Goal: Task Accomplishment & Management: Complete application form

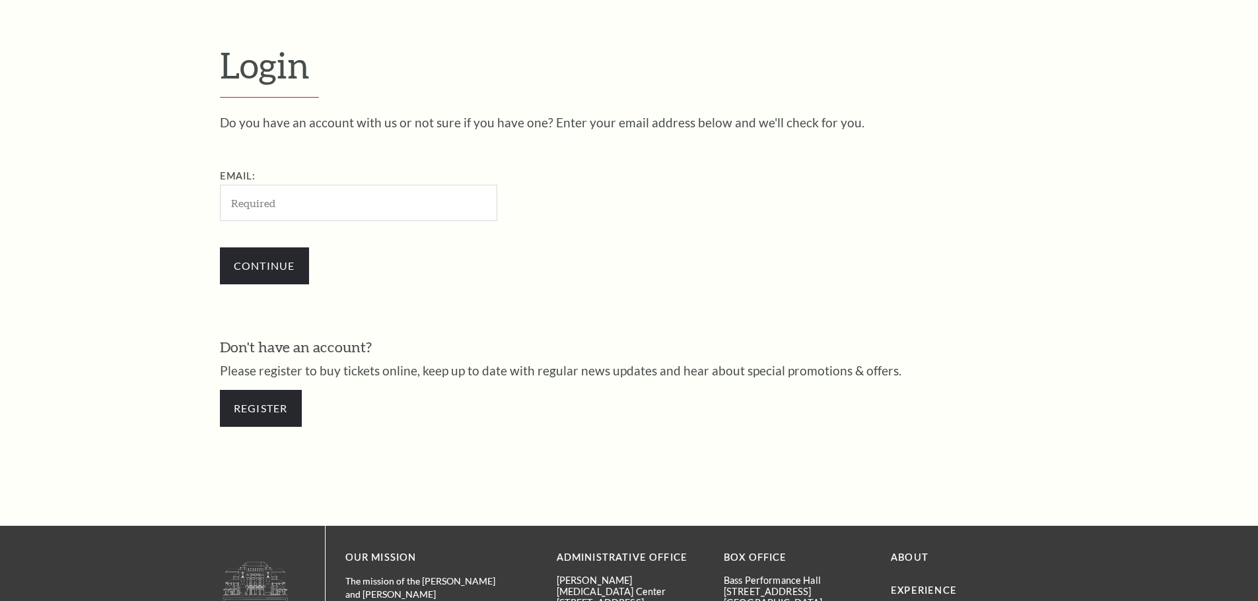
scroll to position [442, 0]
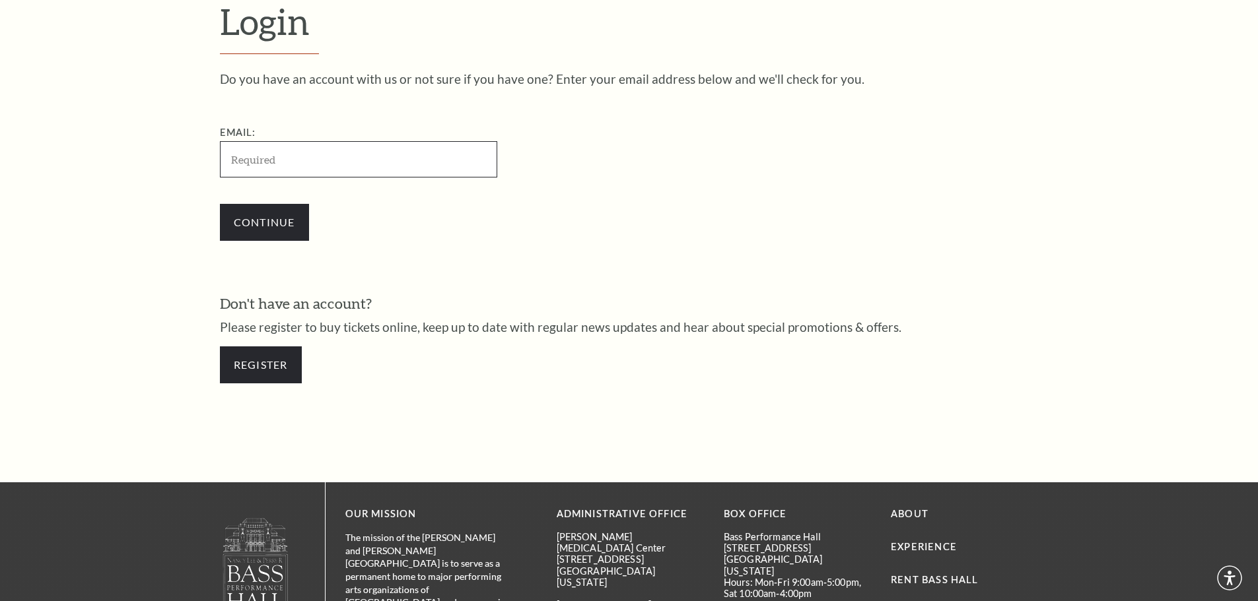
click at [365, 169] on input "Email:" at bounding box center [358, 159] width 277 height 36
paste input "droppingbeats528@gmail.com"
type input "droppingbeats528@gmail.com"
click at [246, 229] on input "Continue" at bounding box center [264, 222] width 89 height 37
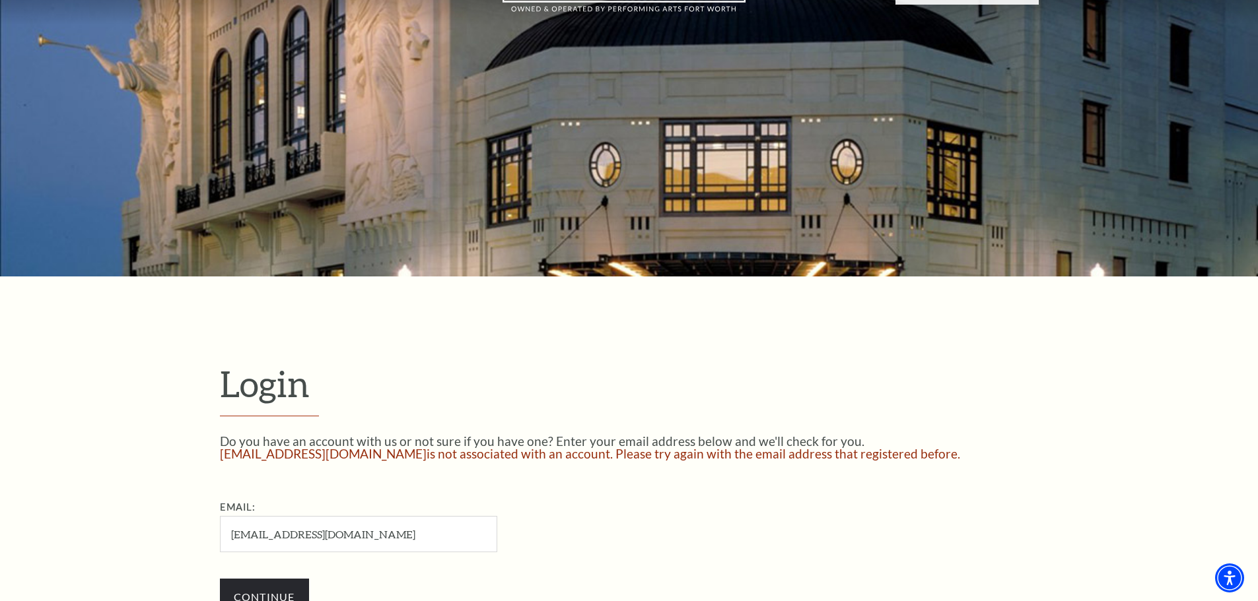
scroll to position [162, 0]
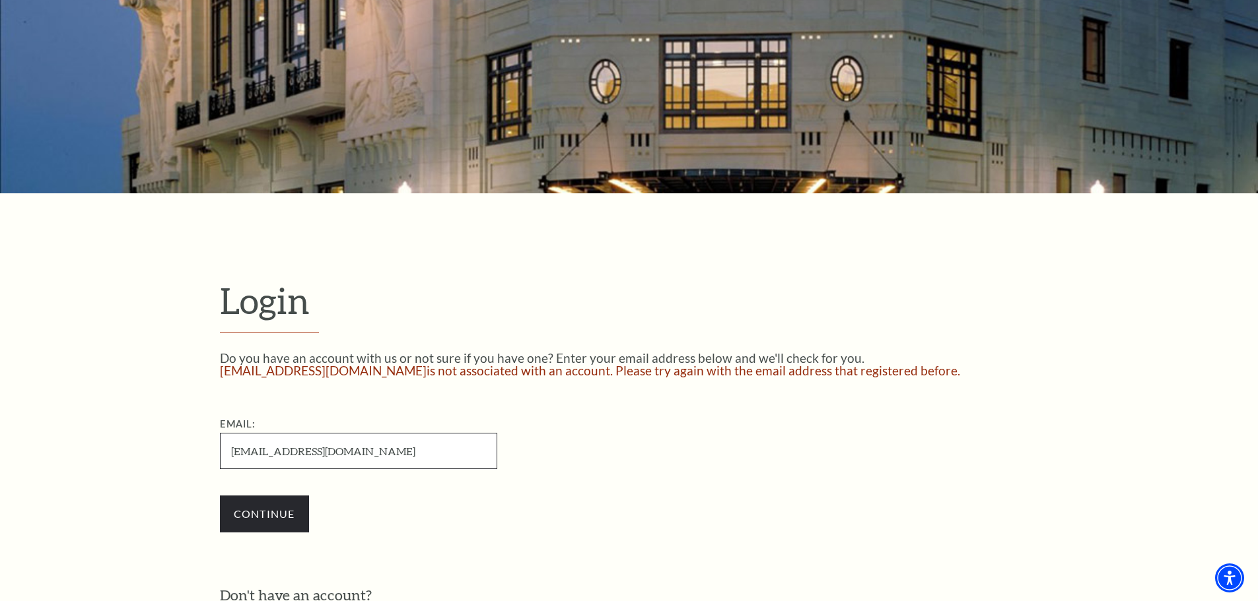
click at [429, 450] on input "[EMAIL_ADDRESS][DOMAIN_NAME]" at bounding box center [358, 451] width 277 height 36
click at [429, 450] on input "droppingbeats528@gmail.com" at bounding box center [358, 451] width 277 height 36
paste input "retiredhandyman163"
type input "[EMAIL_ADDRESS][DOMAIN_NAME]"
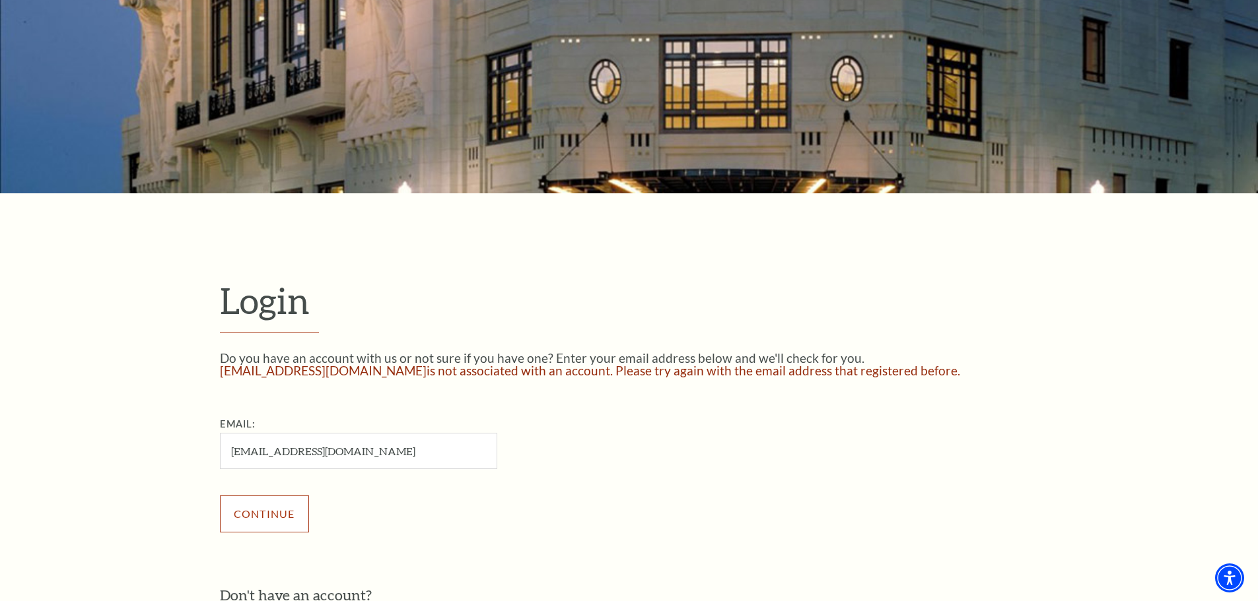
click at [294, 497] on input "Continue" at bounding box center [264, 514] width 89 height 37
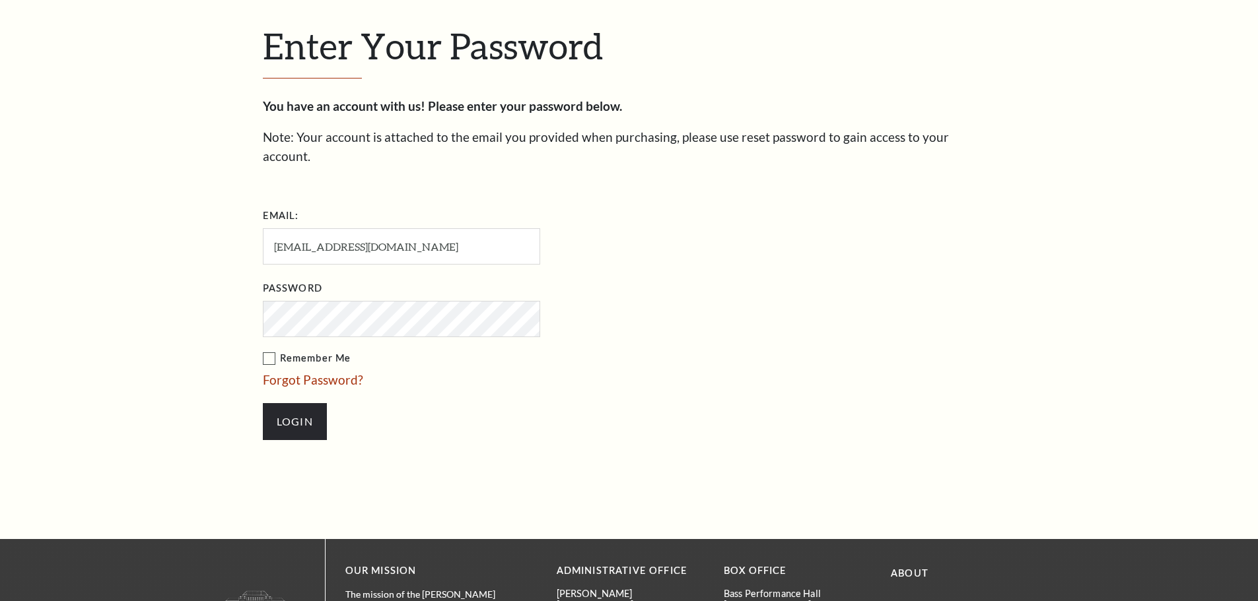
scroll to position [454, 0]
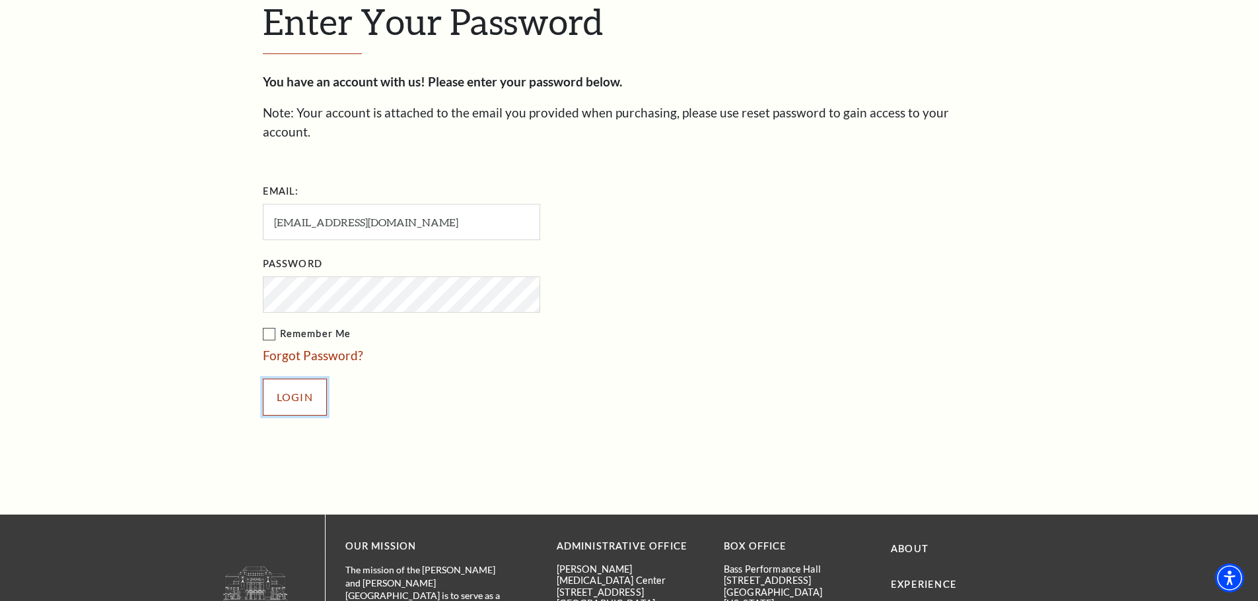
click at [312, 379] on input "Login" at bounding box center [295, 397] width 64 height 37
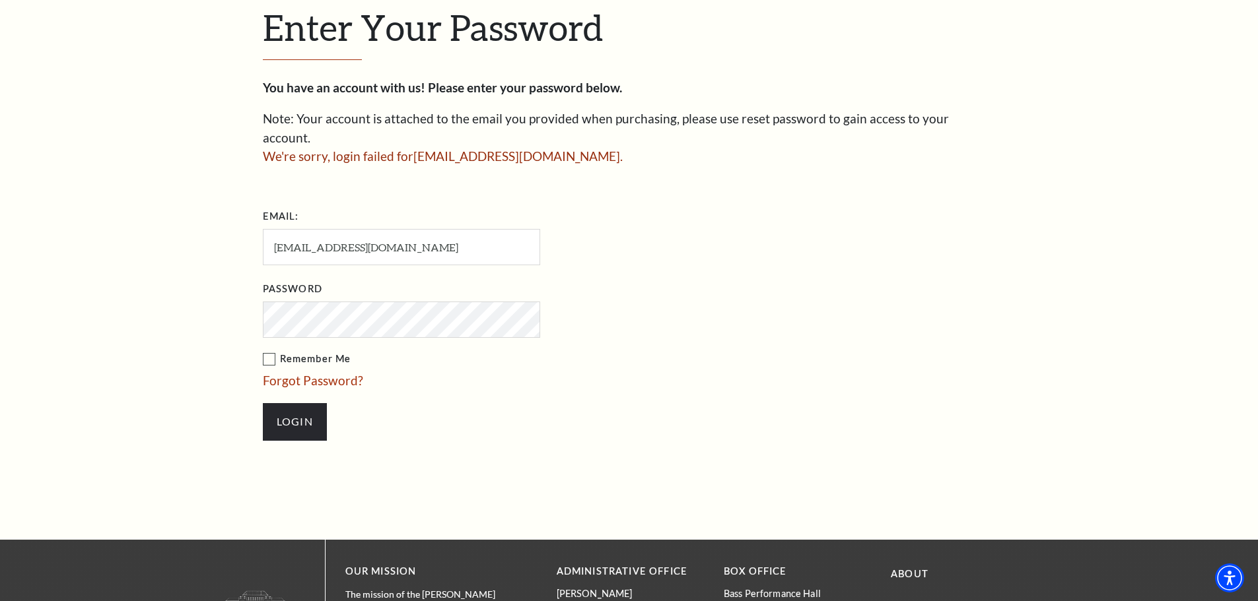
click at [309, 373] on link "Forgot Password?" at bounding box center [313, 380] width 100 height 15
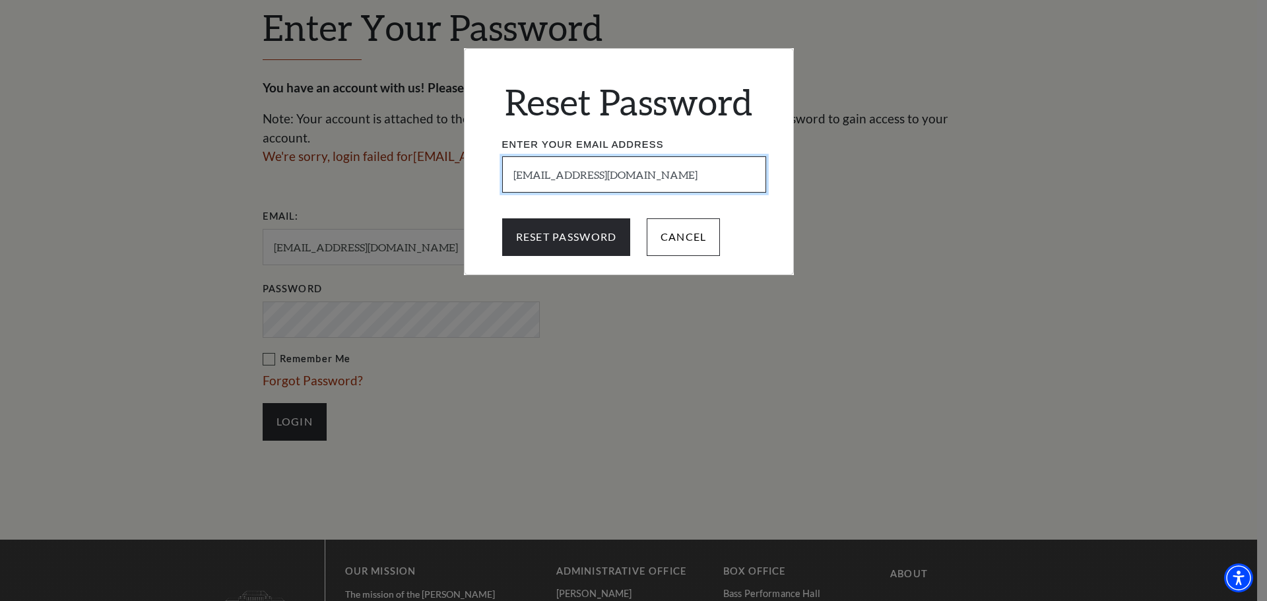
click at [679, 177] on input "[EMAIL_ADDRESS][DOMAIN_NAME]" at bounding box center [634, 174] width 264 height 36
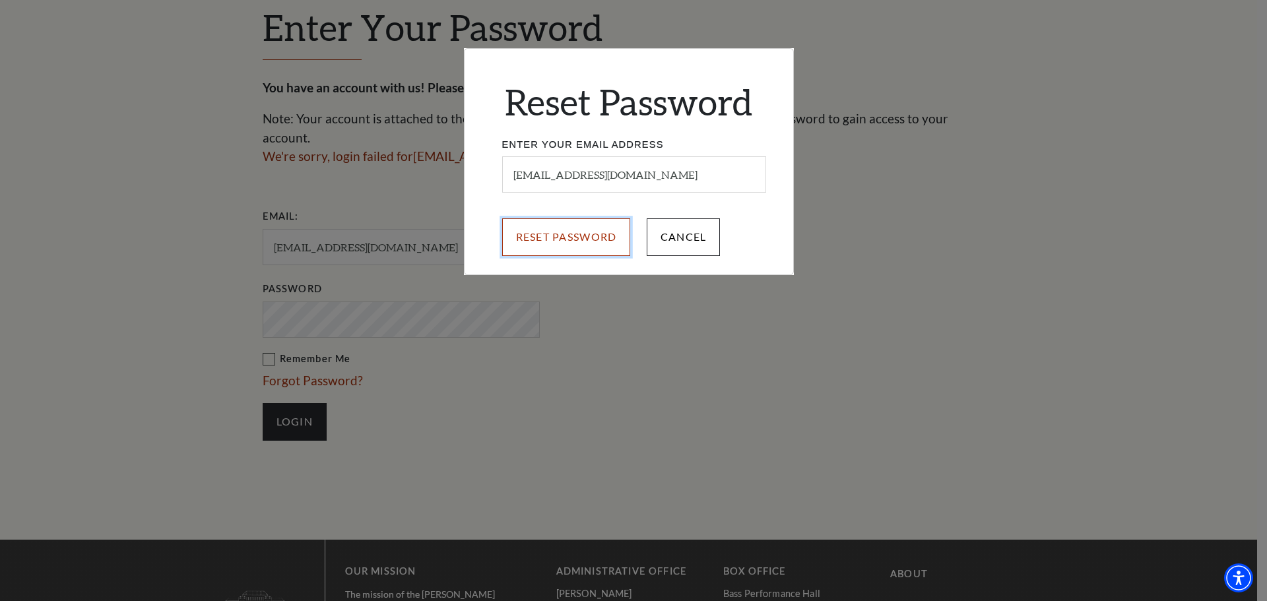
click at [588, 232] on input "Reset Password" at bounding box center [566, 236] width 129 height 37
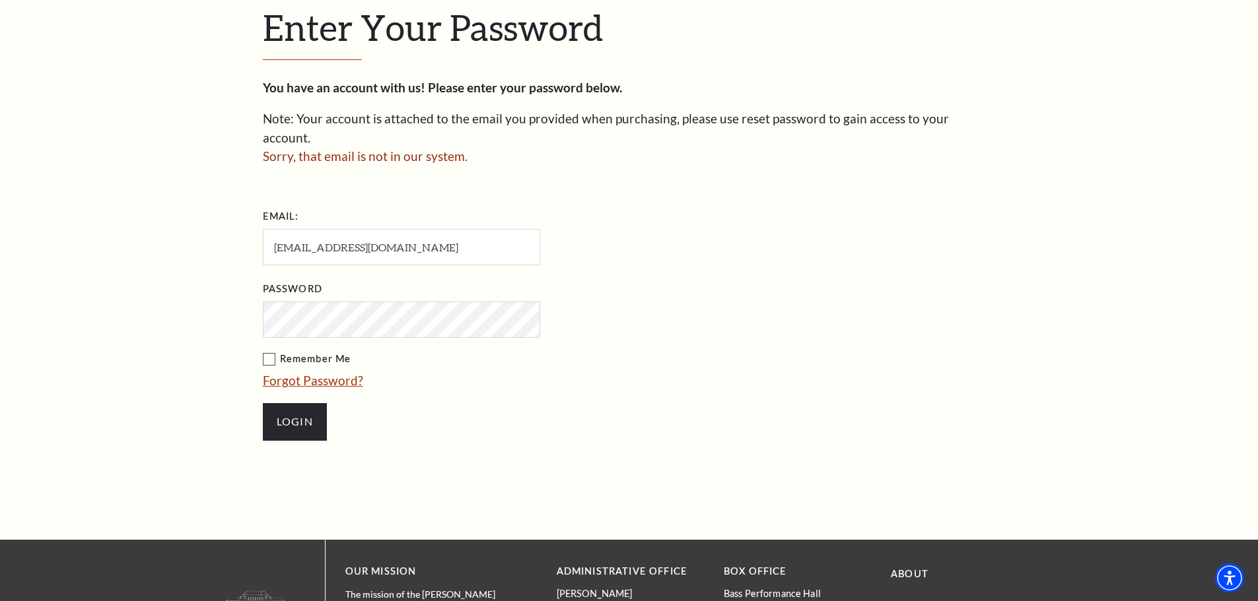
click at [340, 373] on link "Forgot Password?" at bounding box center [313, 380] width 100 height 15
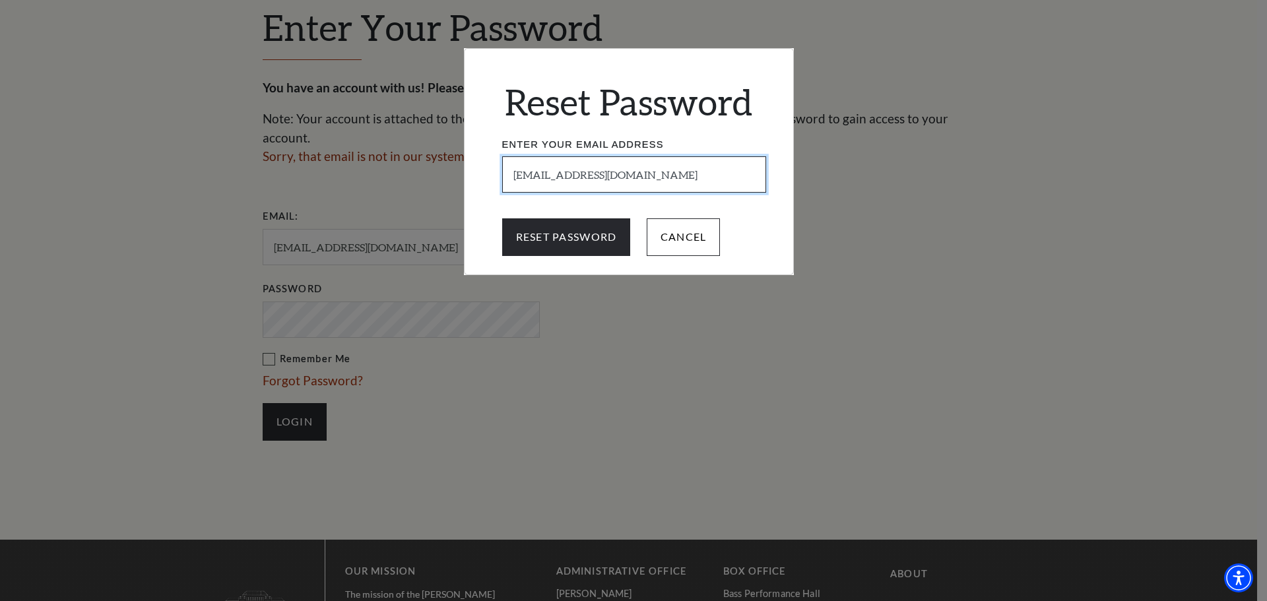
click at [687, 175] on input "[EMAIL_ADDRESS][DOMAIN_NAME]" at bounding box center [634, 174] width 264 height 36
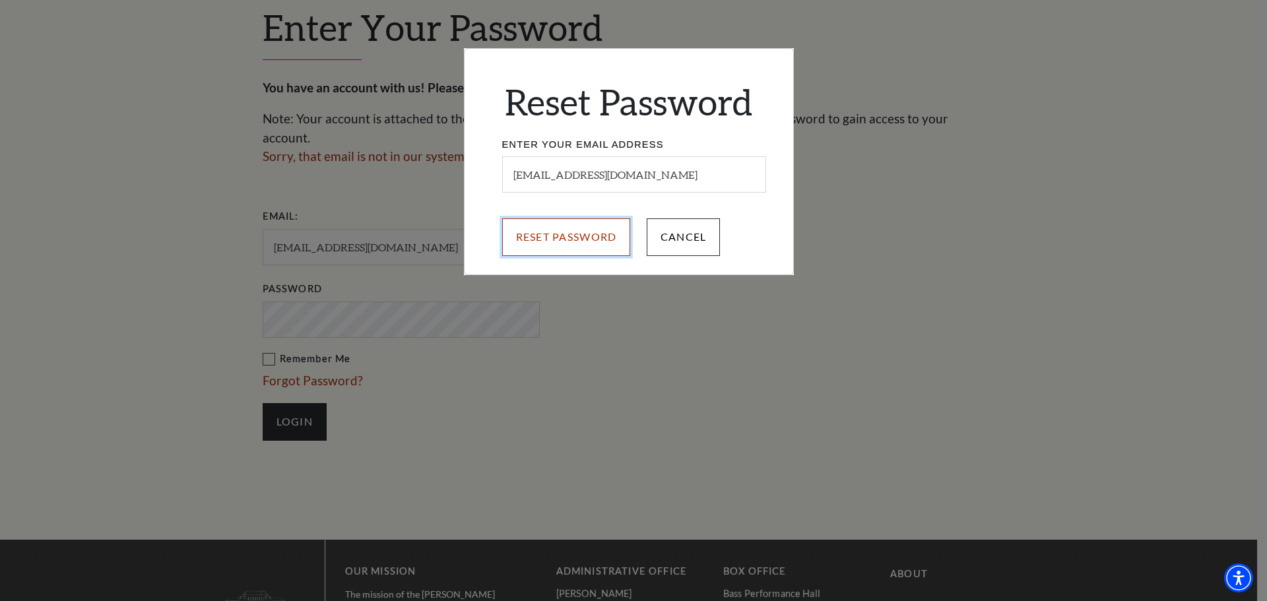
click at [569, 255] on input "Reset Password" at bounding box center [566, 236] width 129 height 37
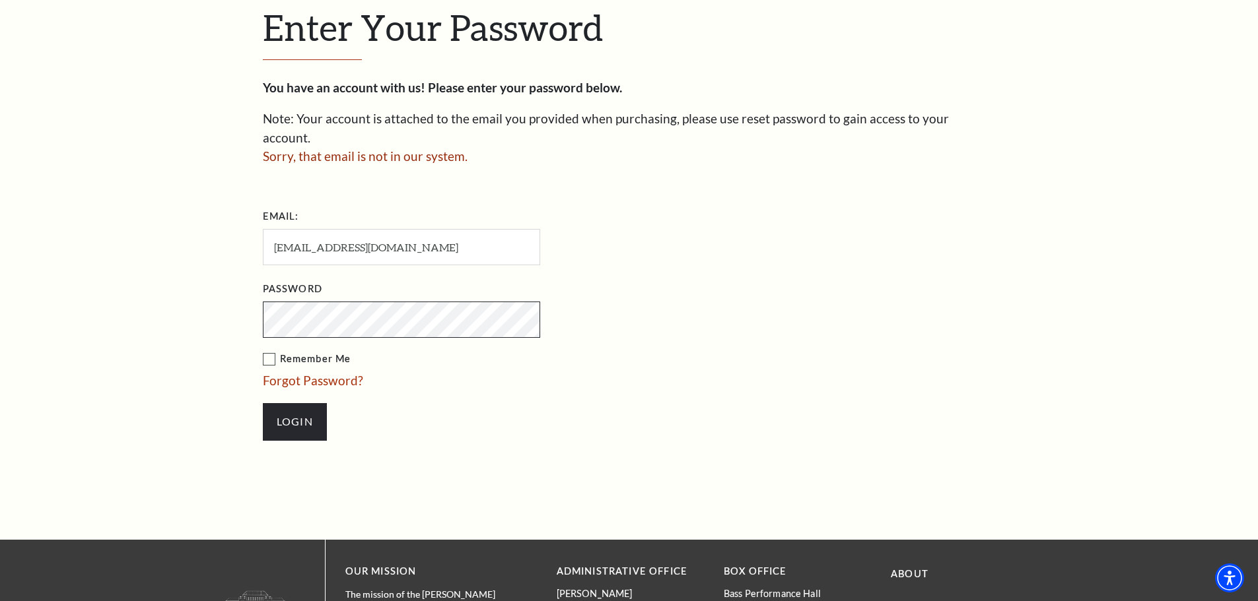
click at [263, 403] on input "Login" at bounding box center [295, 421] width 64 height 37
click at [300, 403] on input "Login" at bounding box center [295, 421] width 64 height 37
click at [340, 373] on link "Forgot Password?" at bounding box center [313, 380] width 100 height 15
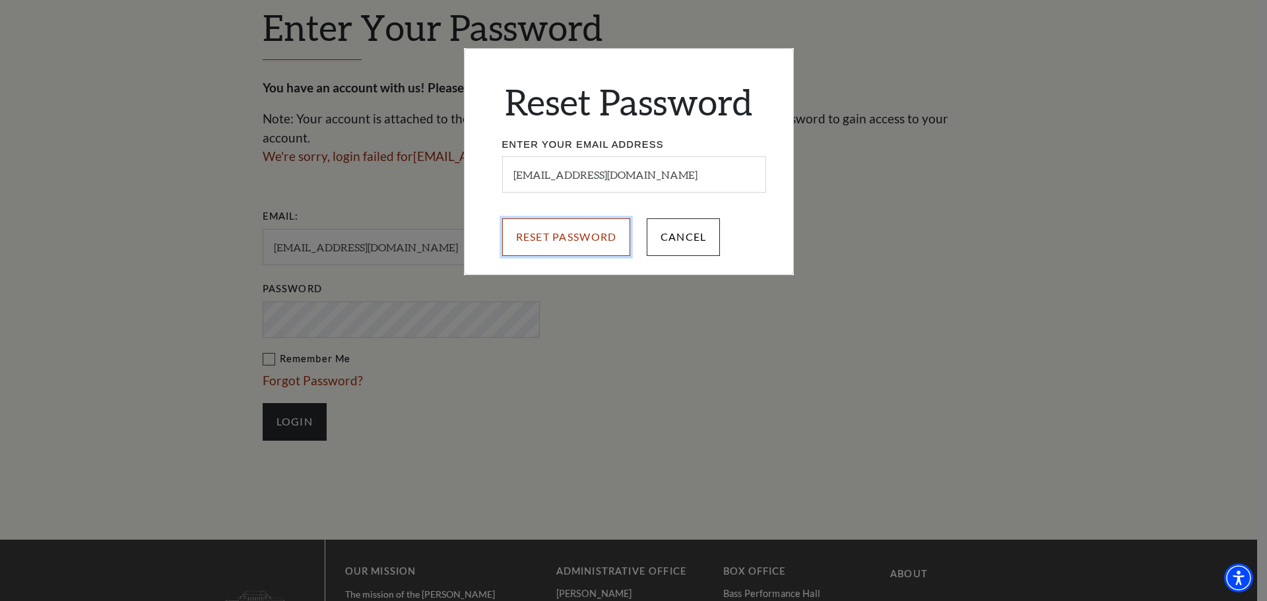
click at [547, 237] on input "Reset Password" at bounding box center [566, 236] width 129 height 37
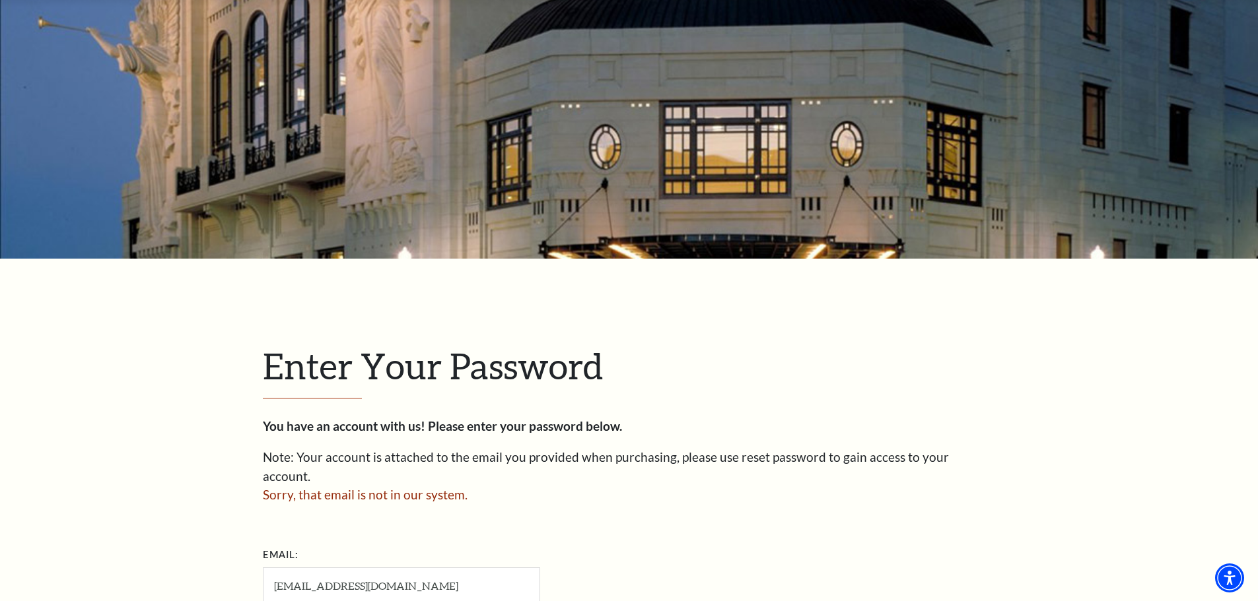
scroll to position [106, 0]
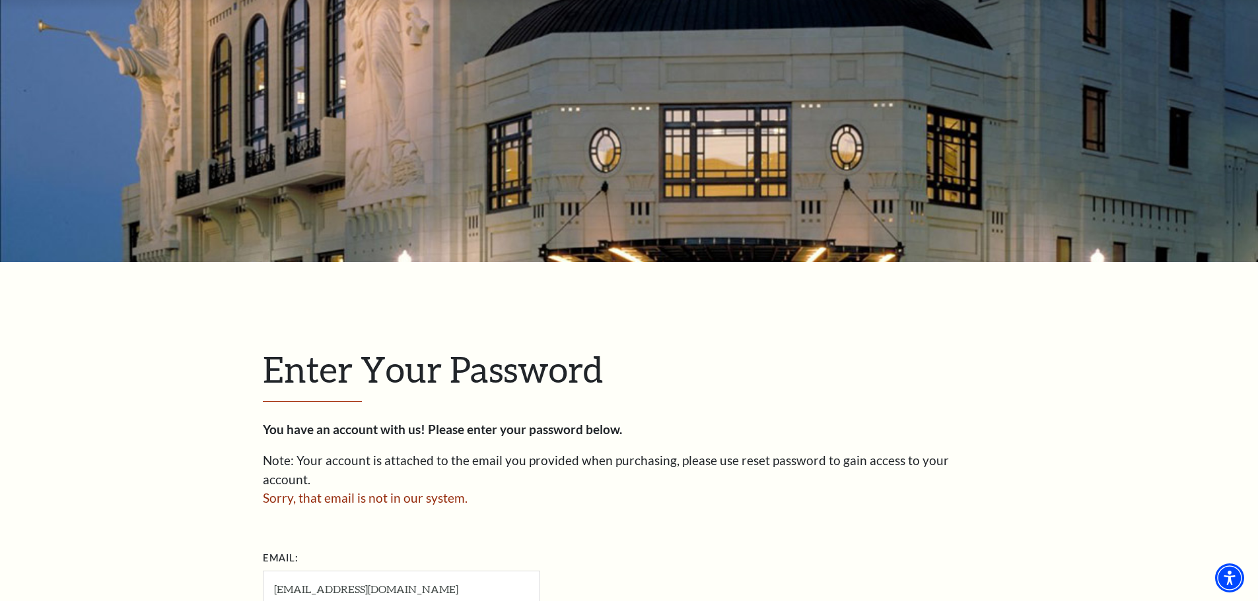
click at [341, 490] on span "Sorry, that email is not in our system." at bounding box center [365, 497] width 205 height 15
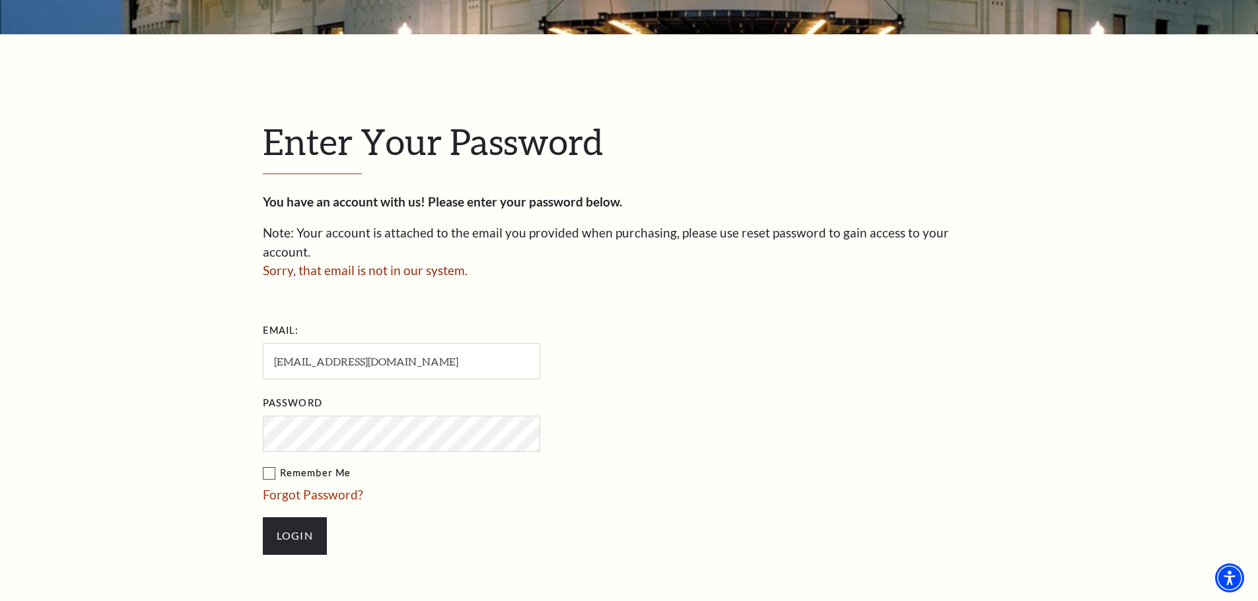
click at [401, 263] on span "Sorry, that email is not in our system." at bounding box center [365, 270] width 205 height 15
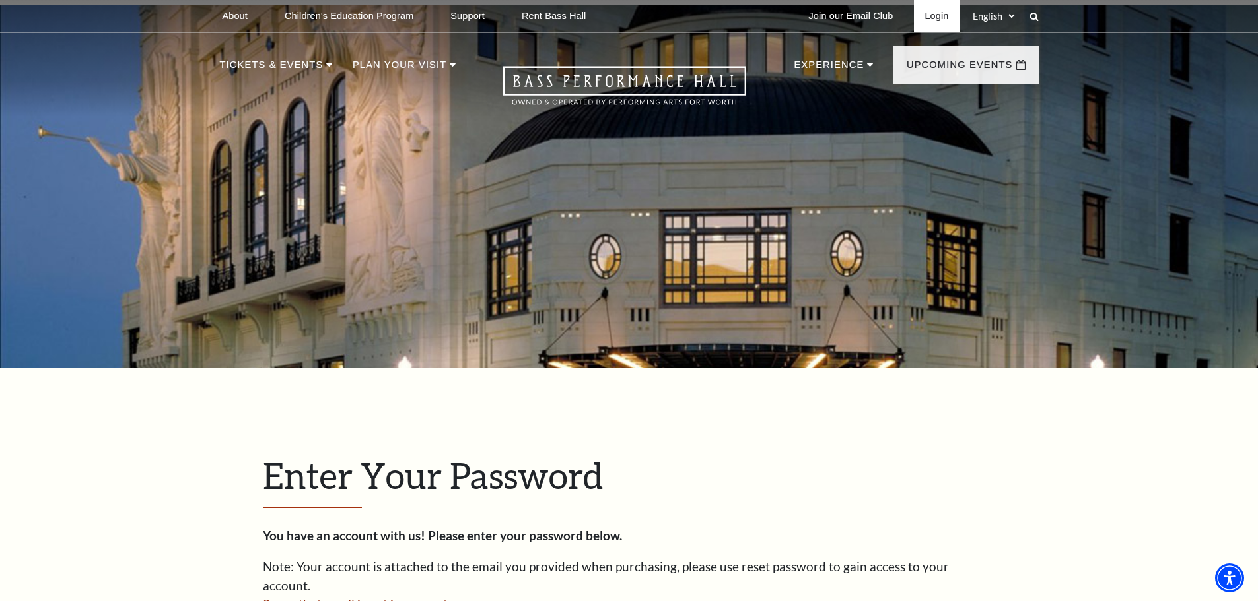
click at [937, 18] on link "Login" at bounding box center [936, 16] width 45 height 32
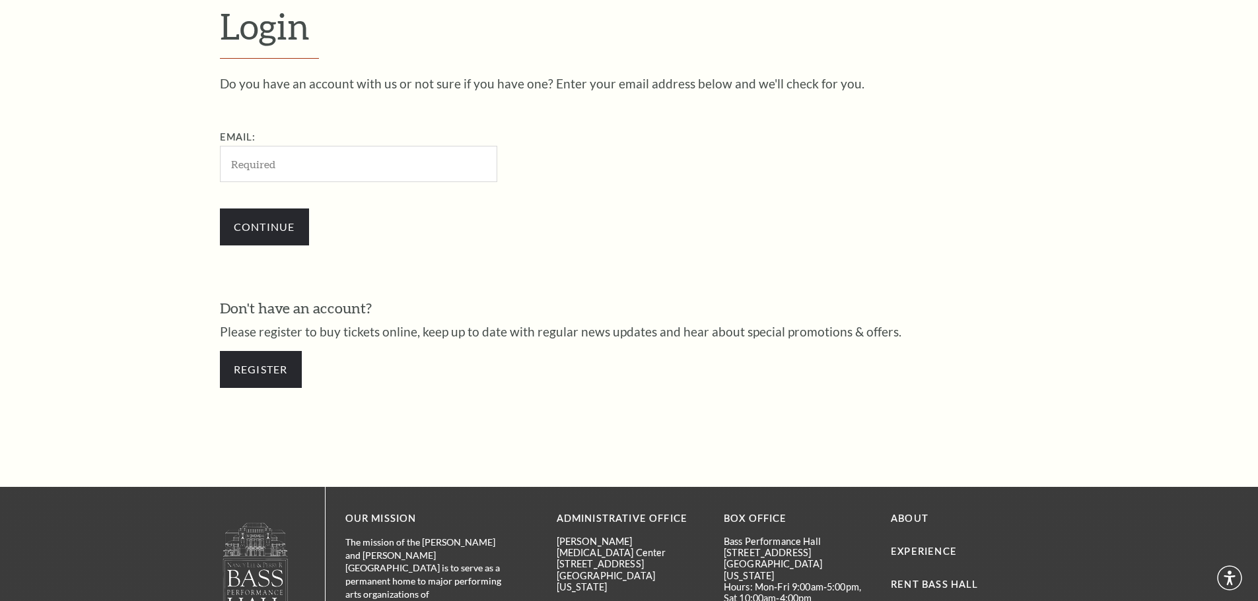
scroll to position [442, 0]
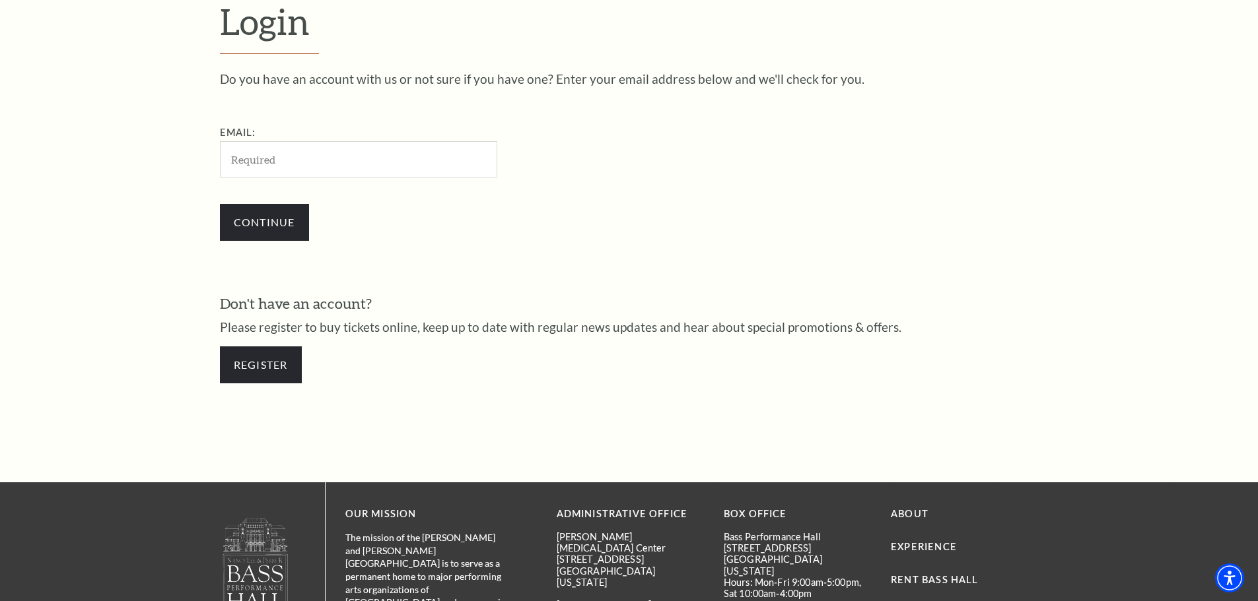
click at [429, 169] on input "Email:" at bounding box center [358, 159] width 277 height 36
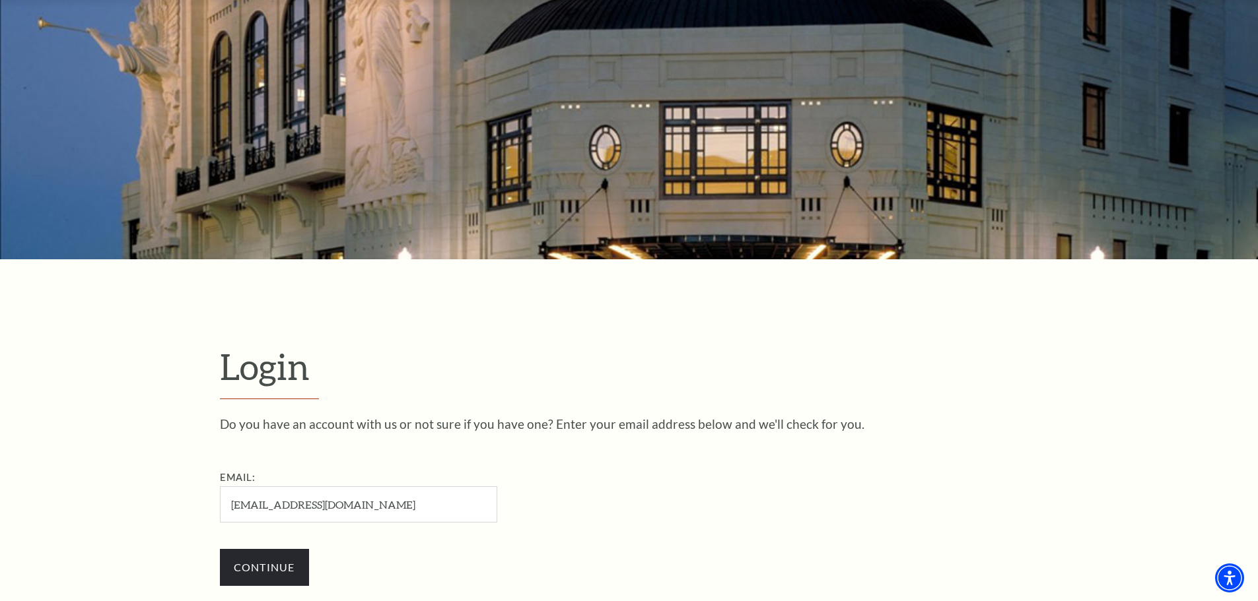
scroll to position [264, 0]
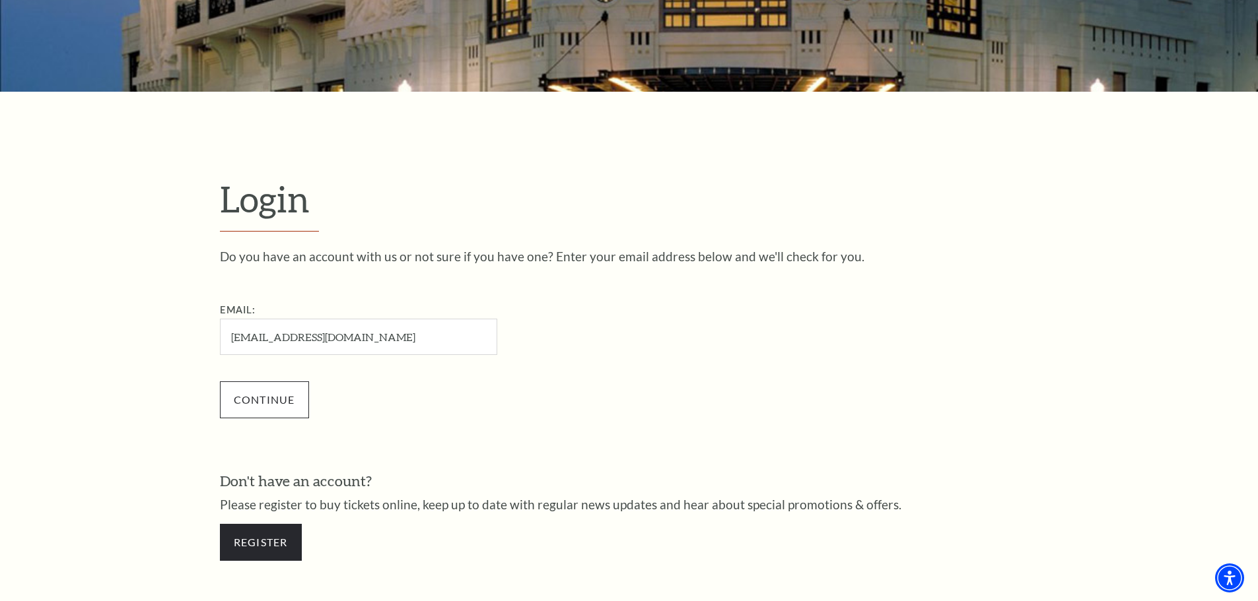
type input "[EMAIL_ADDRESS][DOMAIN_NAME]"
click at [294, 417] on input "Continue" at bounding box center [264, 400] width 89 height 37
click at [292, 407] on input "Continue" at bounding box center [264, 400] width 89 height 37
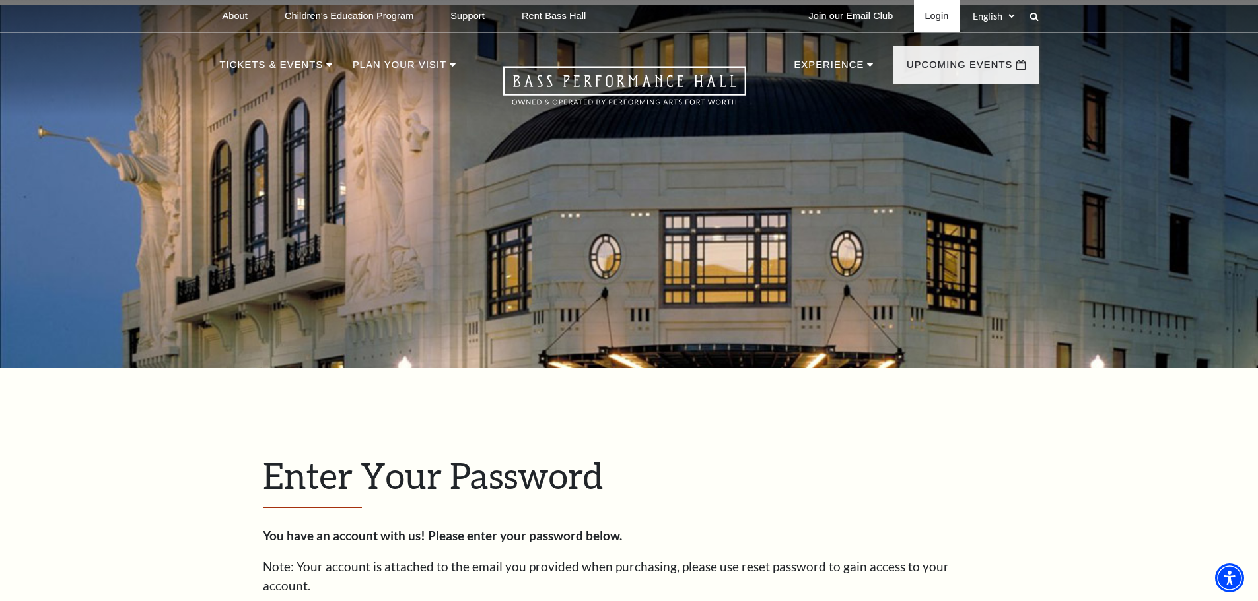
click at [931, 15] on link "Login" at bounding box center [936, 16] width 45 height 32
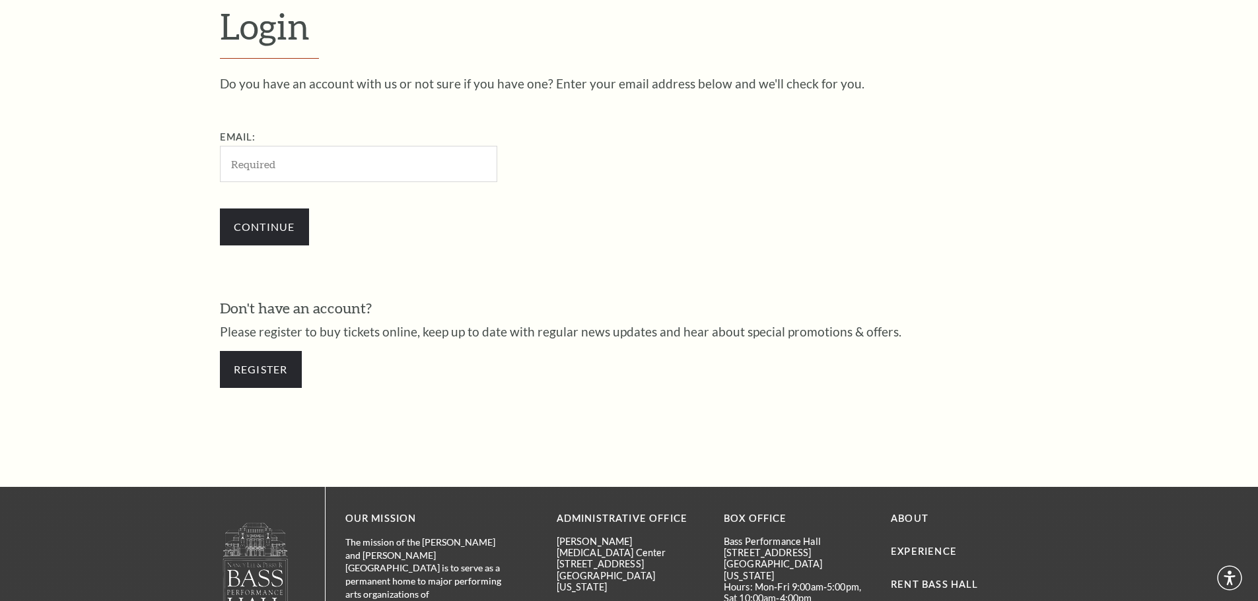
scroll to position [442, 0]
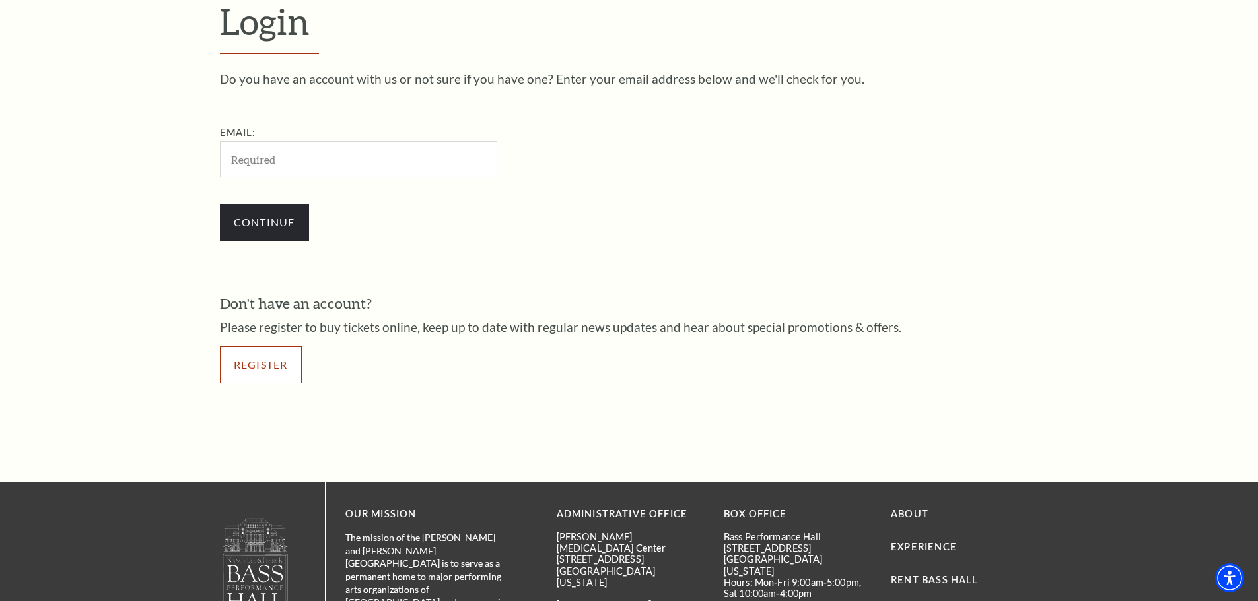
click at [288, 360] on link "Register" at bounding box center [261, 365] width 82 height 37
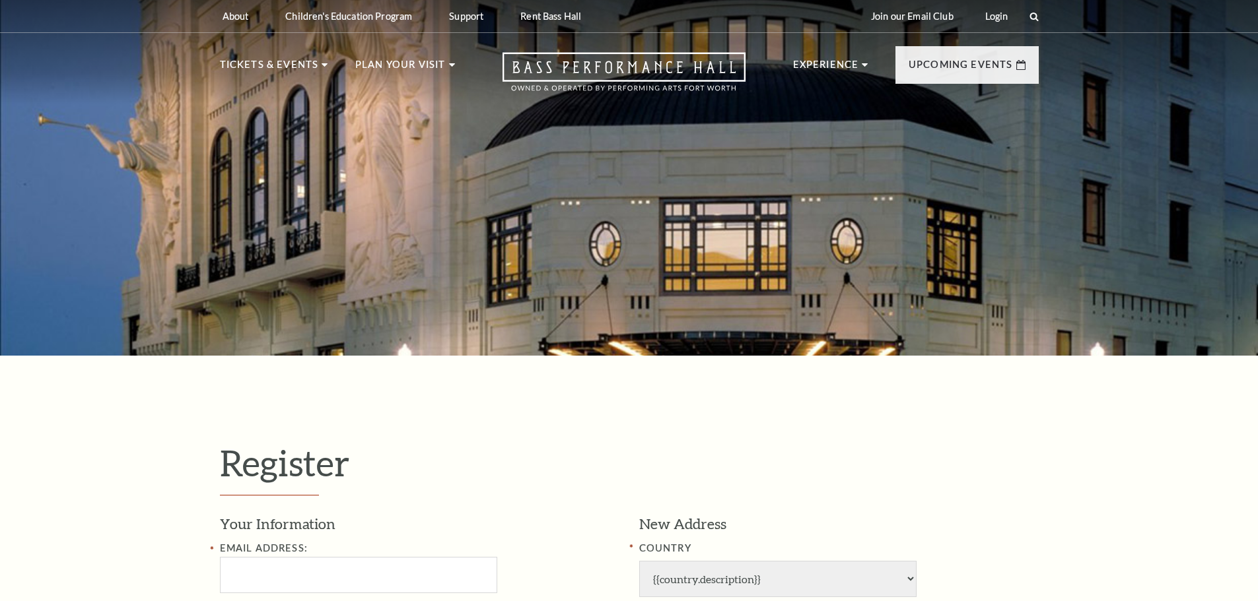
select select "1"
select select "TX"
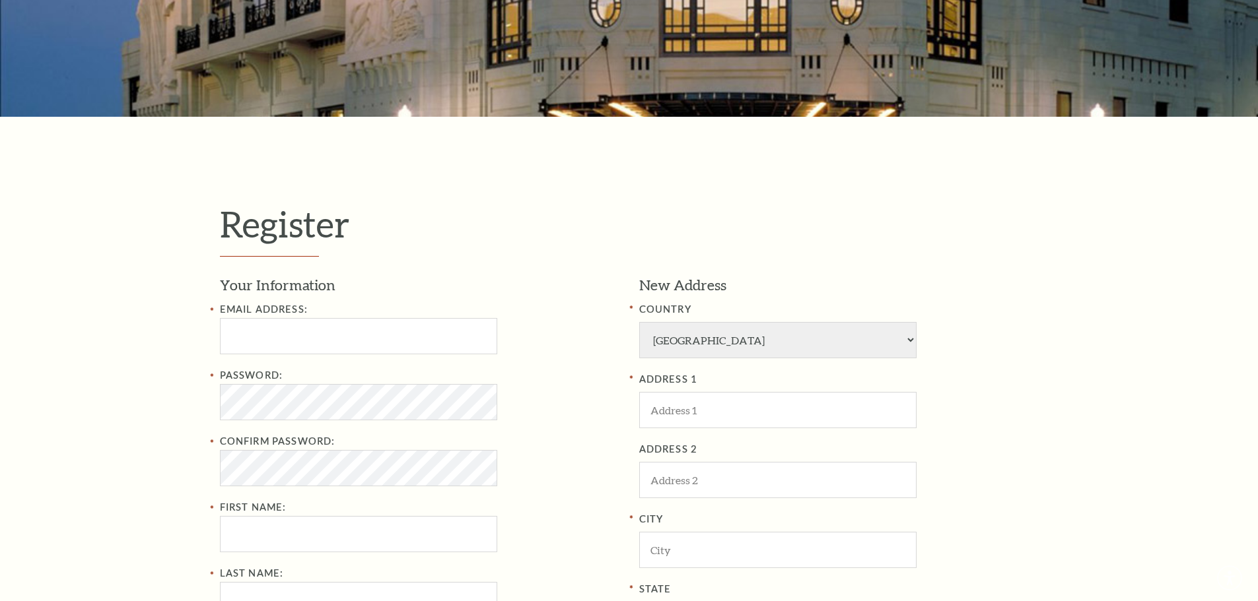
scroll to position [264, 0]
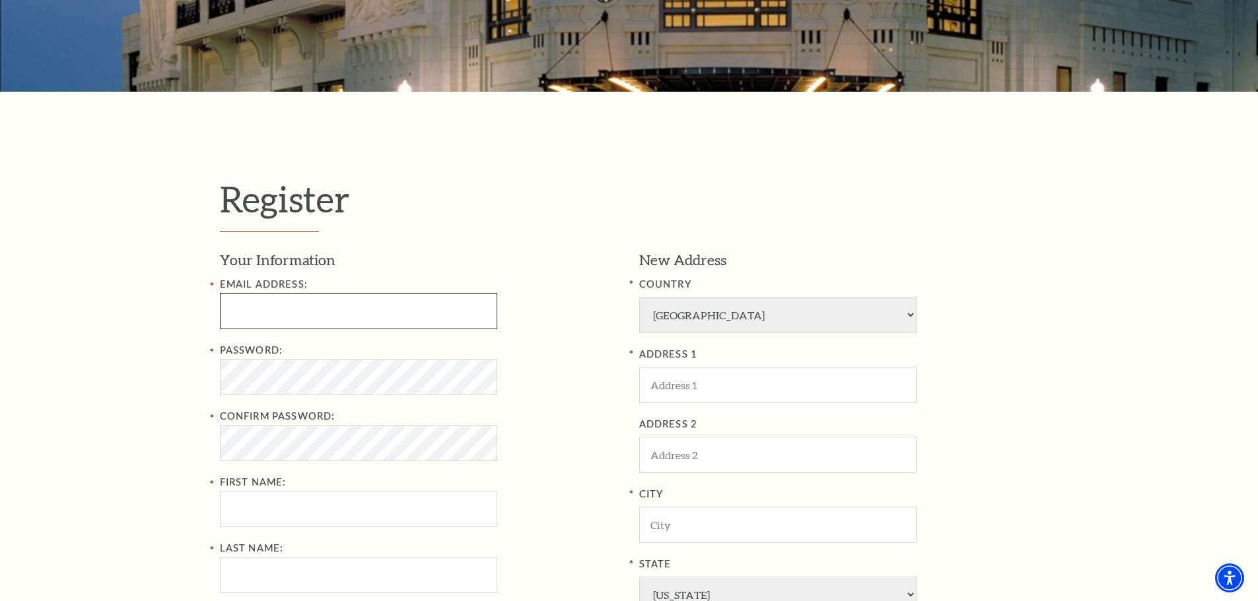
click at [331, 329] on input "Email Address:" at bounding box center [358, 311] width 277 height 36
paste input "[EMAIL_ADDRESS][DOMAIN_NAME]"
type input "[EMAIL_ADDRESS][DOMAIN_NAME]"
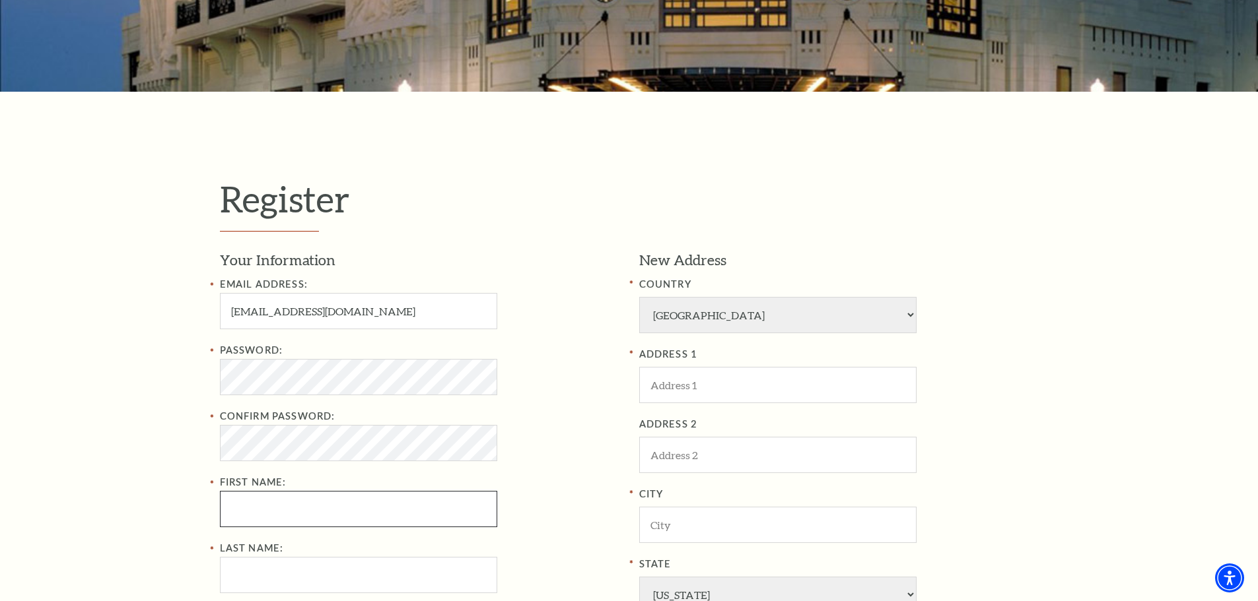
click at [332, 495] on input "First Name:" at bounding box center [358, 509] width 277 height 36
drag, startPoint x: 331, startPoint y: 496, endPoint x: 333, endPoint y: 506, distance: 9.3
click at [332, 500] on input "First Name:" at bounding box center [358, 509] width 277 height 36
paste input "Mark Morrell"
drag, startPoint x: 314, startPoint y: 517, endPoint x: 263, endPoint y: 516, distance: 50.8
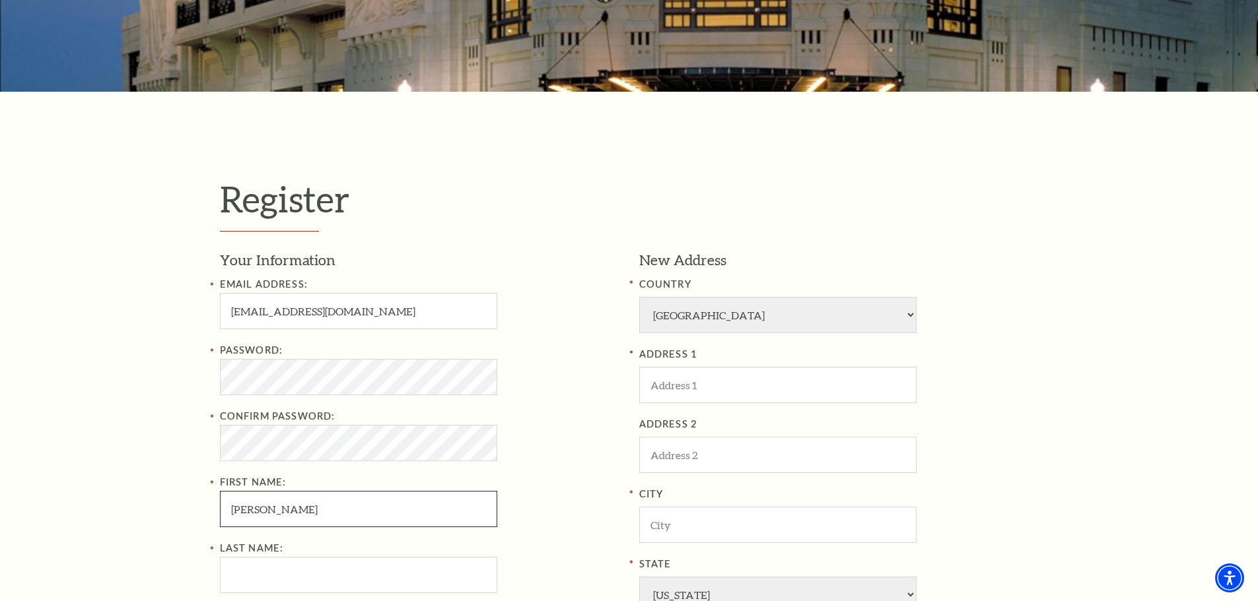
click at [263, 516] on input "Mark Morrell" at bounding box center [358, 509] width 277 height 36
type input "Mark"
click at [275, 569] on input "Last Name:" at bounding box center [358, 575] width 277 height 36
paste input "[PERSON_NAME]"
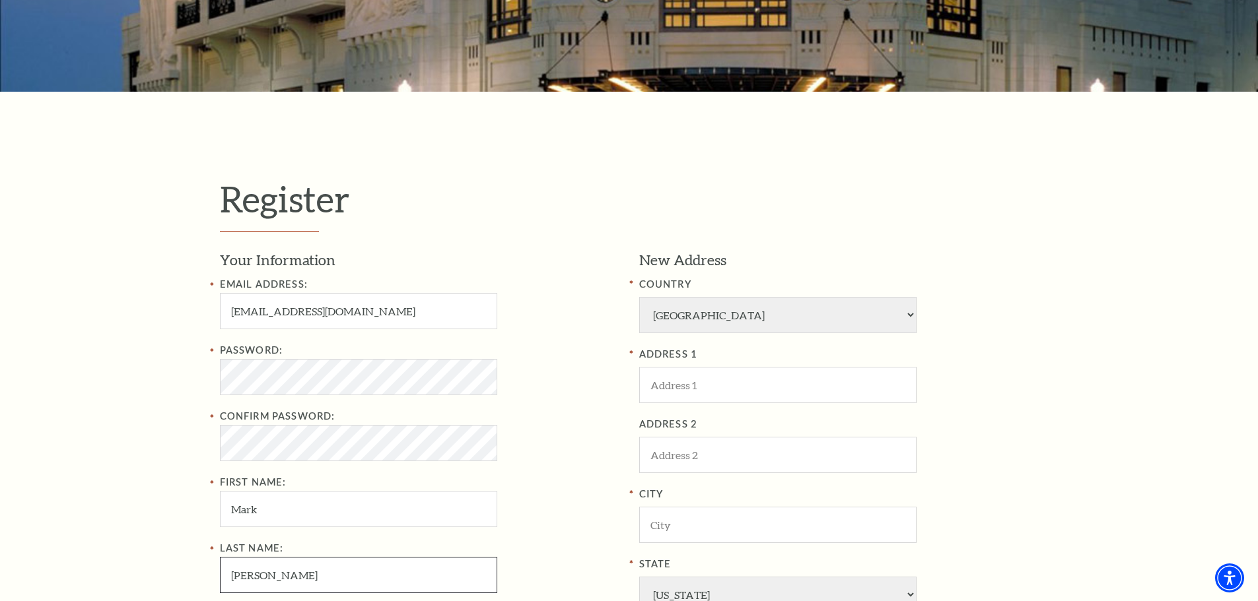
type input "[PERSON_NAME]"
click at [313, 516] on input "Mark" at bounding box center [358, 509] width 277 height 36
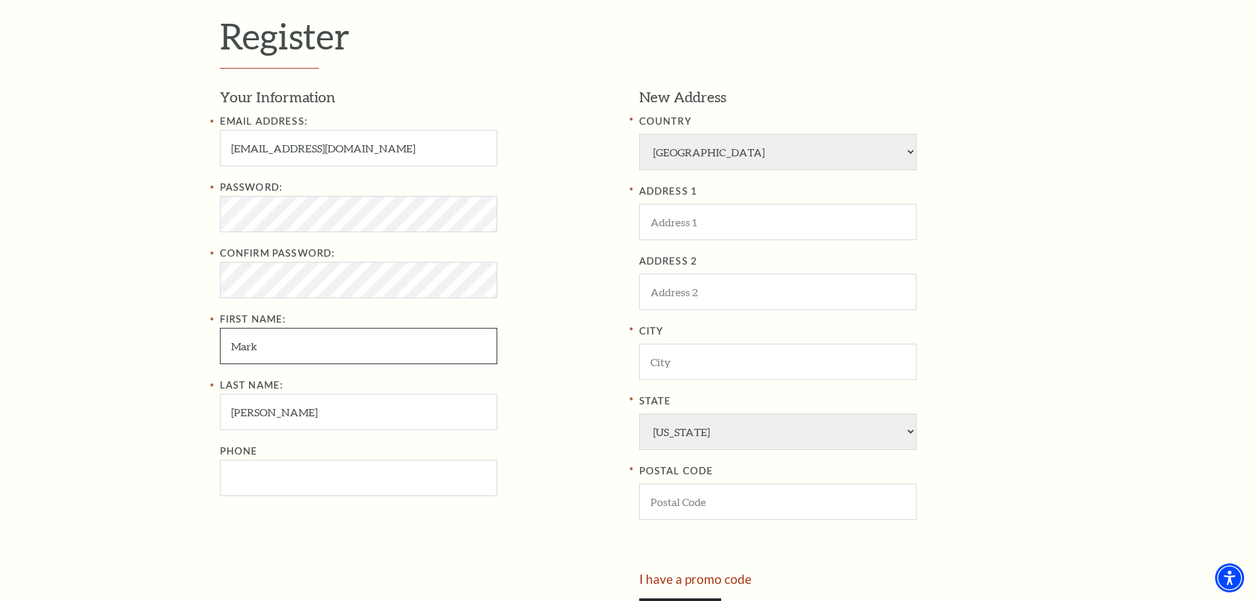
scroll to position [330, 0]
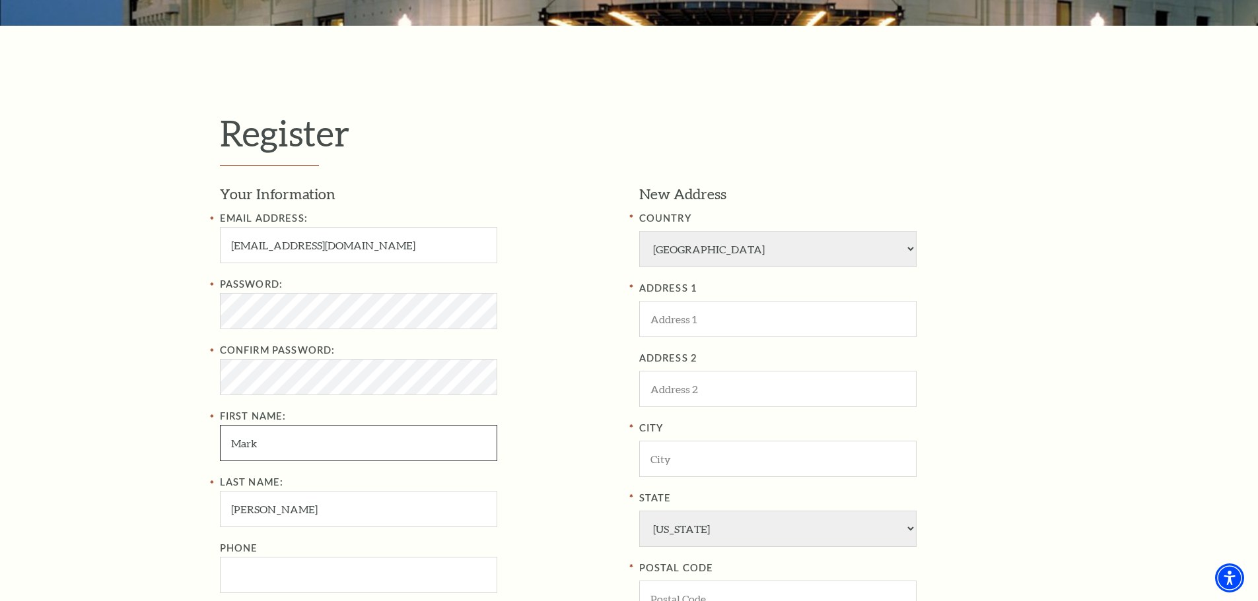
type input "Mark"
click at [758, 250] on select "Afghanistan Albania Algeria Andorra Angola Antigua and Barbuda Argentina Aruba …" at bounding box center [777, 249] width 277 height 36
click at [746, 305] on input "ADDRESS 1" at bounding box center [777, 319] width 277 height 36
click at [760, 326] on input "ADDRESS 1" at bounding box center [777, 319] width 277 height 36
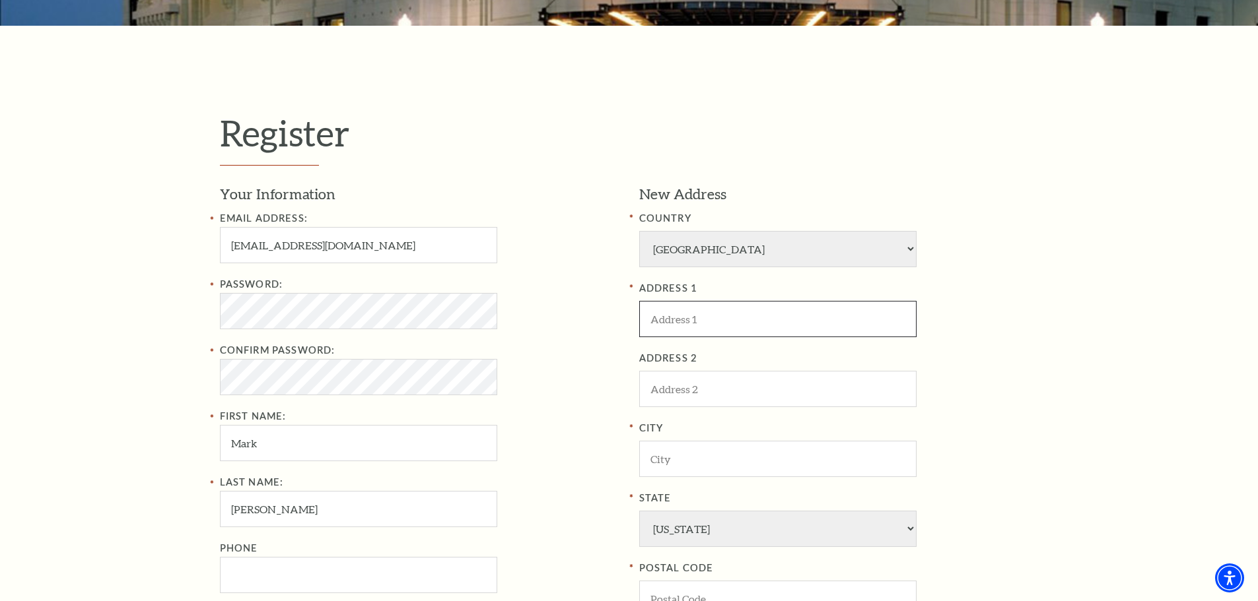
paste input "3117 Colts Foot St"
type input "3117 Colts Foot St"
click at [713, 447] on input "City" at bounding box center [777, 459] width 277 height 36
paste input "Fort Worth"
type input "Fort Worth"
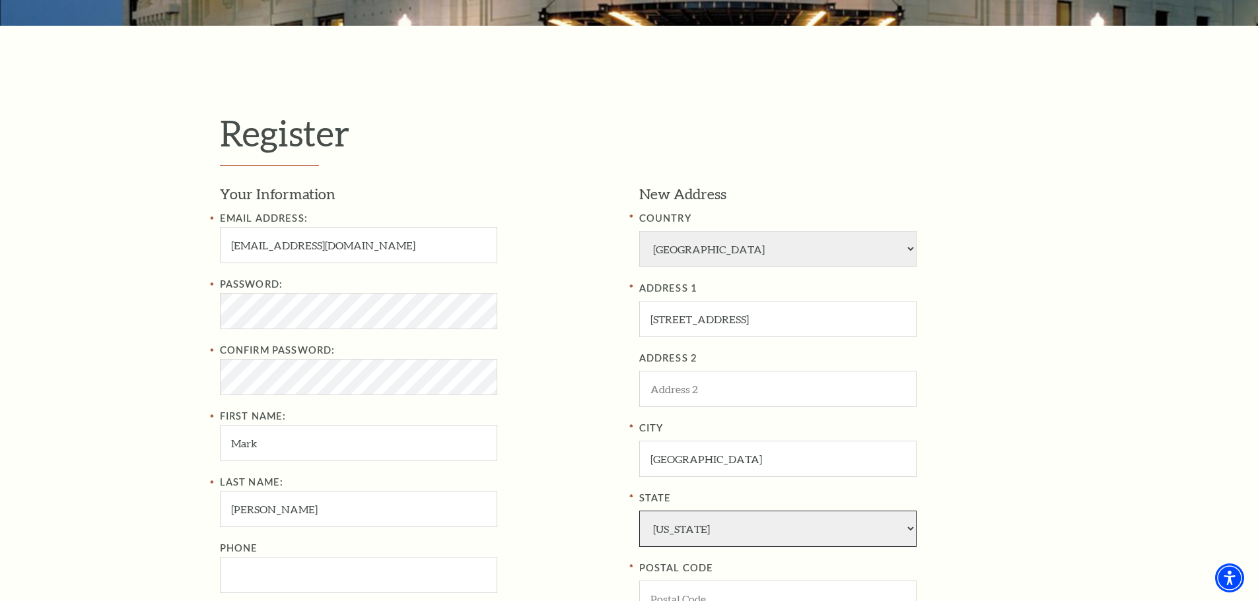
click at [727, 527] on select "Alabama Alaska American Embassy American Embassy American Samoa Arizona Arkansa…" at bounding box center [777, 529] width 277 height 36
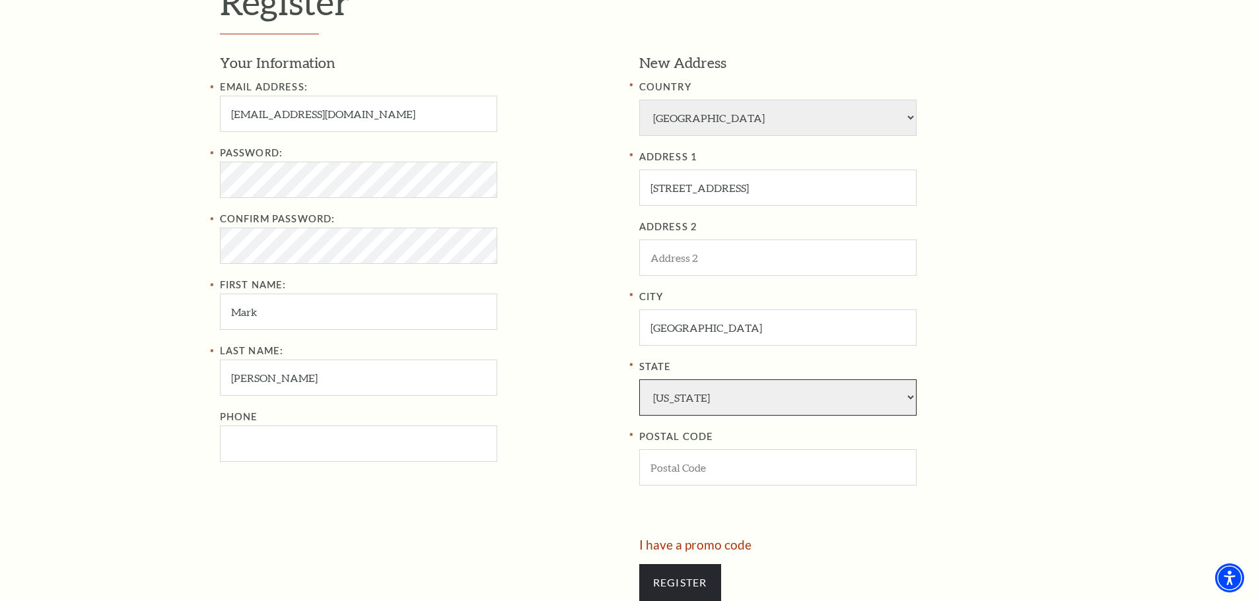
scroll to position [462, 0]
click at [821, 467] on input "POSTAL CODE" at bounding box center [777, 467] width 277 height 36
paste input "76244"
type input "76244"
click at [694, 579] on input "Register" at bounding box center [680, 582] width 82 height 37
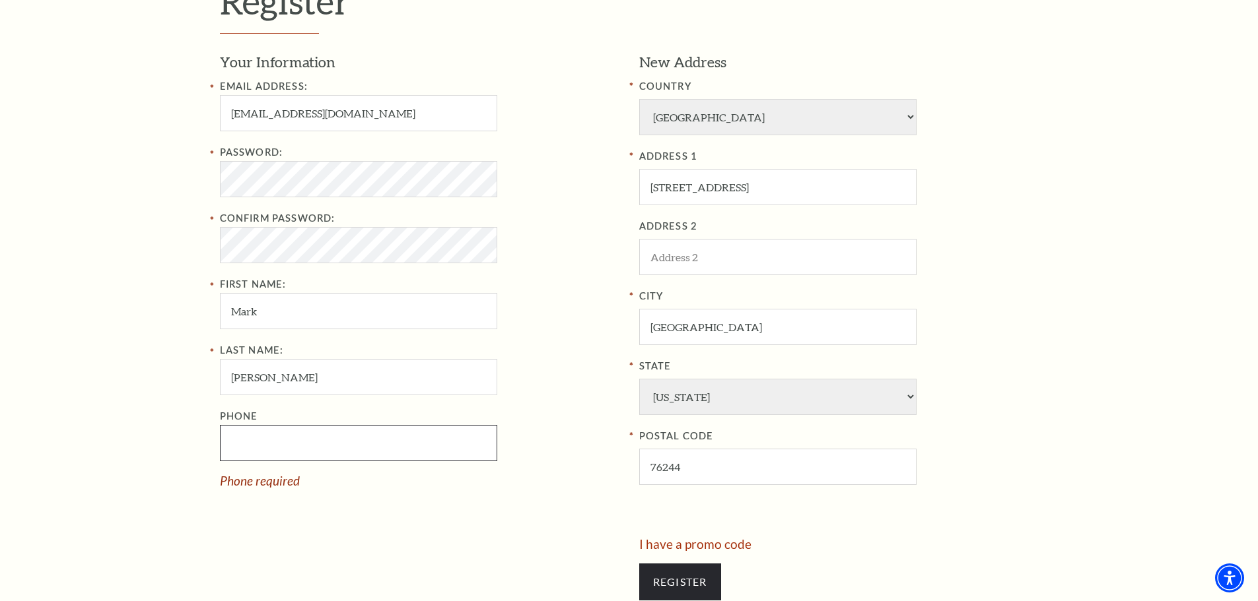
click at [319, 444] on input "Phone" at bounding box center [358, 443] width 277 height 36
paste input "(817) 204-34"
click at [320, 447] on input "(817) 204-34" at bounding box center [358, 443] width 277 height 36
drag, startPoint x: 318, startPoint y: 450, endPoint x: 193, endPoint y: 440, distance: 125.2
click at [193, 440] on div "Register Your Information Email Address: retiredhandyman163@gmail.com Password:…" at bounding box center [629, 297] width 1258 height 806
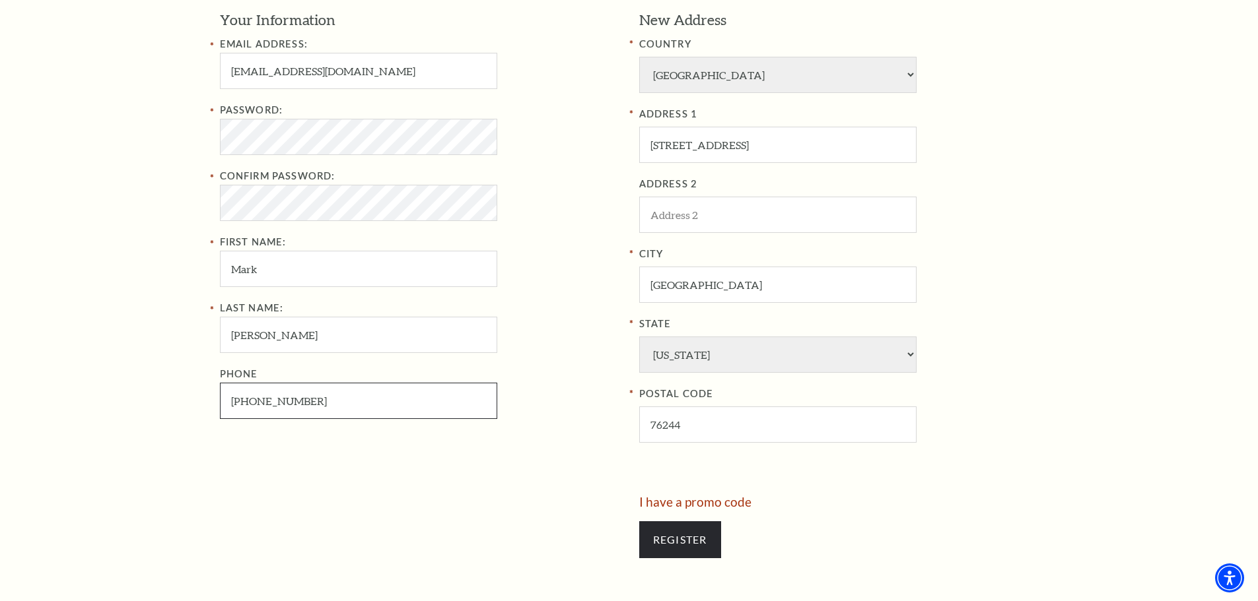
scroll to position [528, 0]
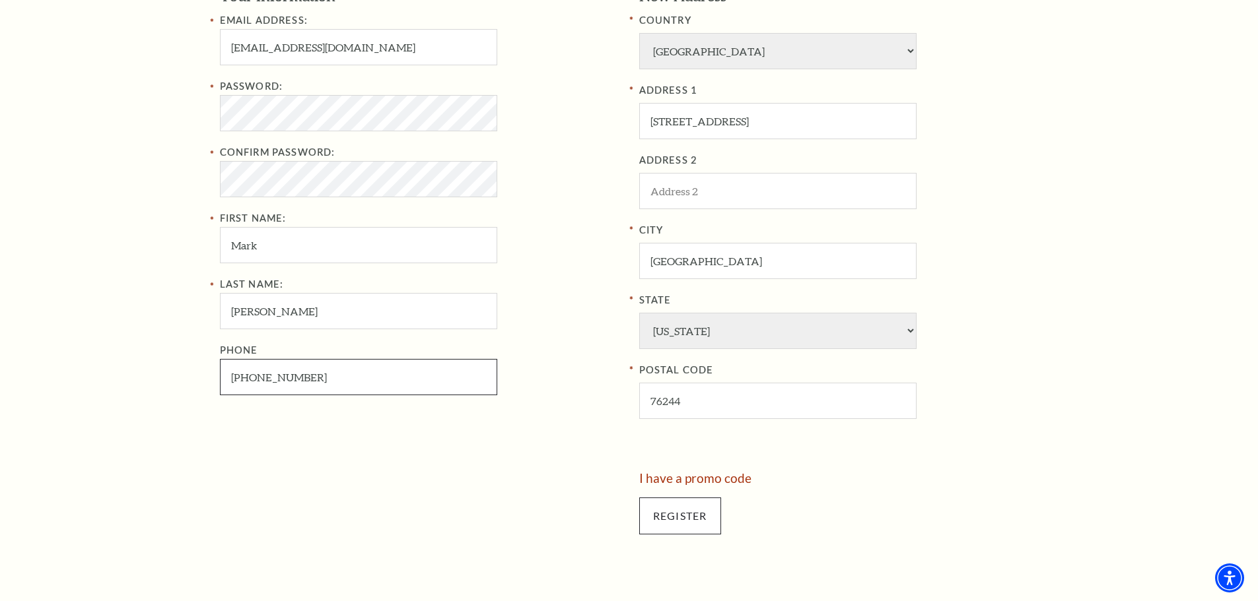
type input "817-204-3472"
click at [672, 524] on input "Register" at bounding box center [680, 516] width 82 height 37
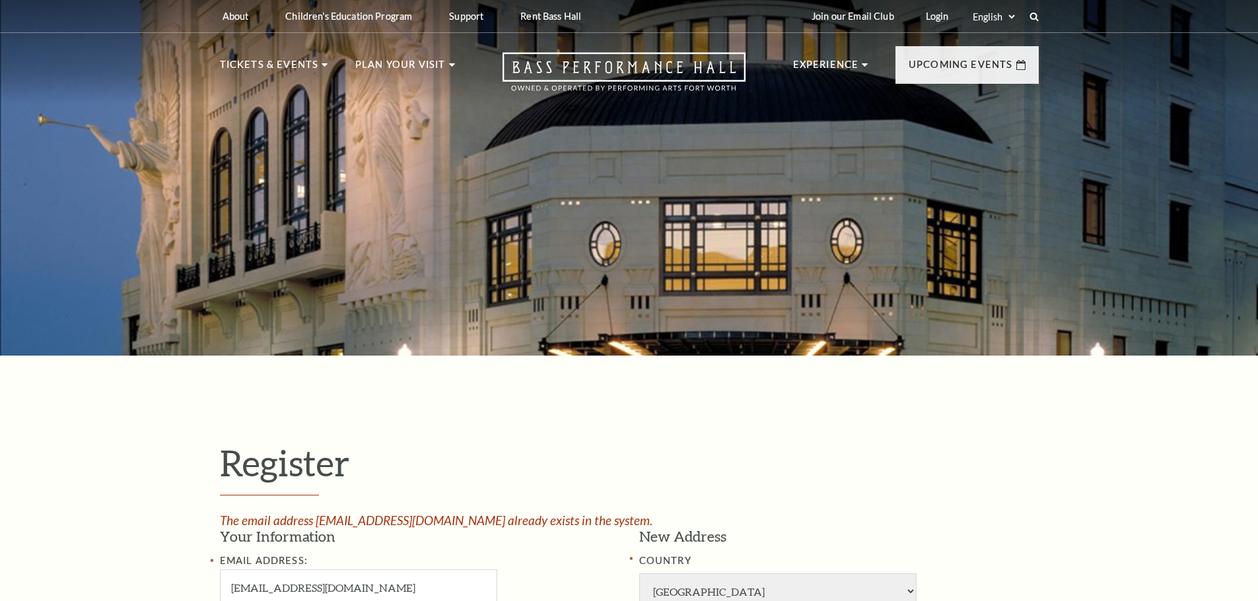
select select "1"
select select "[GEOGRAPHIC_DATA]"
click at [938, 24] on link "Login" at bounding box center [937, 16] width 44 height 32
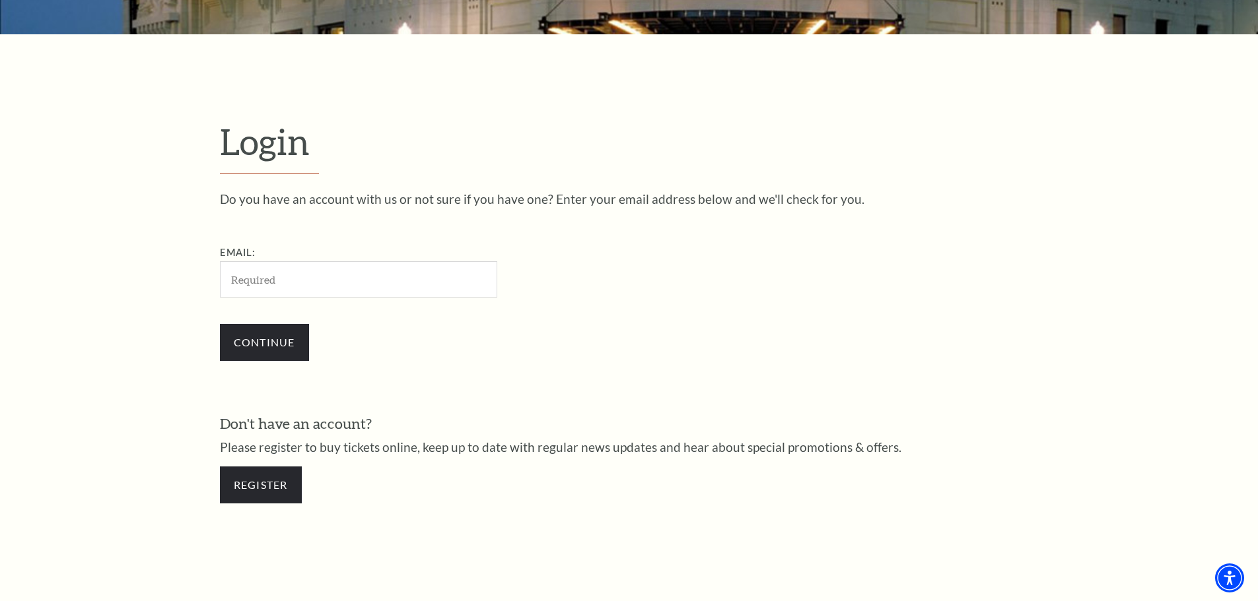
scroll to position [310, 0]
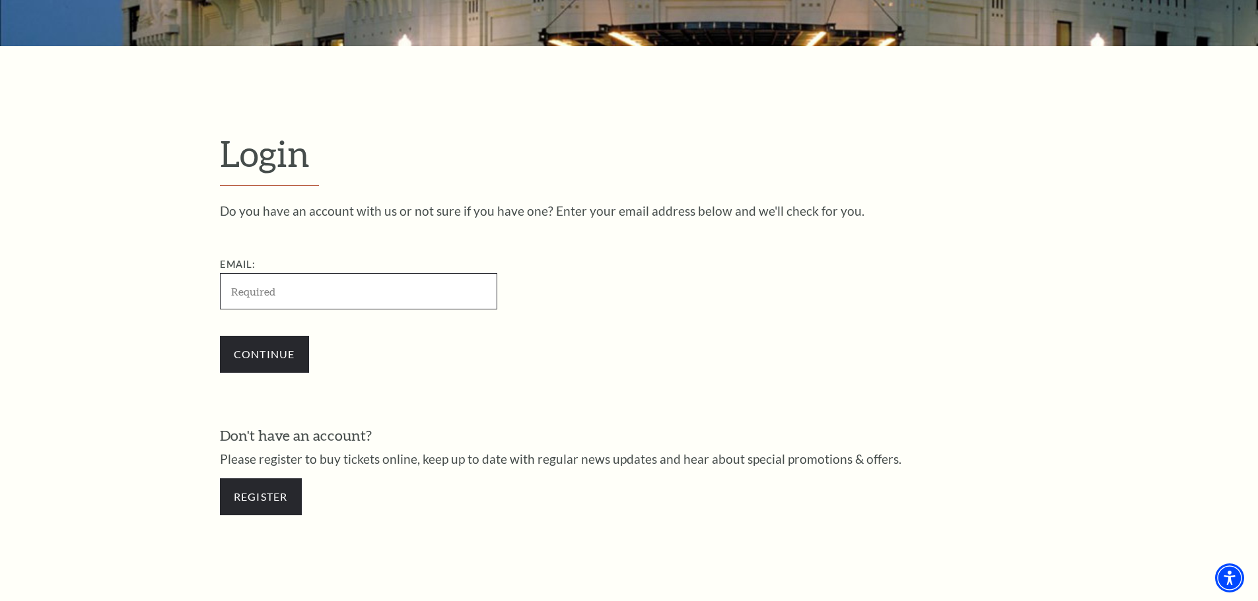
drag, startPoint x: 419, startPoint y: 293, endPoint x: 397, endPoint y: 298, distance: 22.4
click at [417, 290] on input "Email:" at bounding box center [358, 291] width 277 height 36
paste input "[EMAIL_ADDRESS][DOMAIN_NAME]"
type input "[EMAIL_ADDRESS][DOMAIN_NAME]"
click at [286, 360] on div "Continue" at bounding box center [424, 354] width 409 height 63
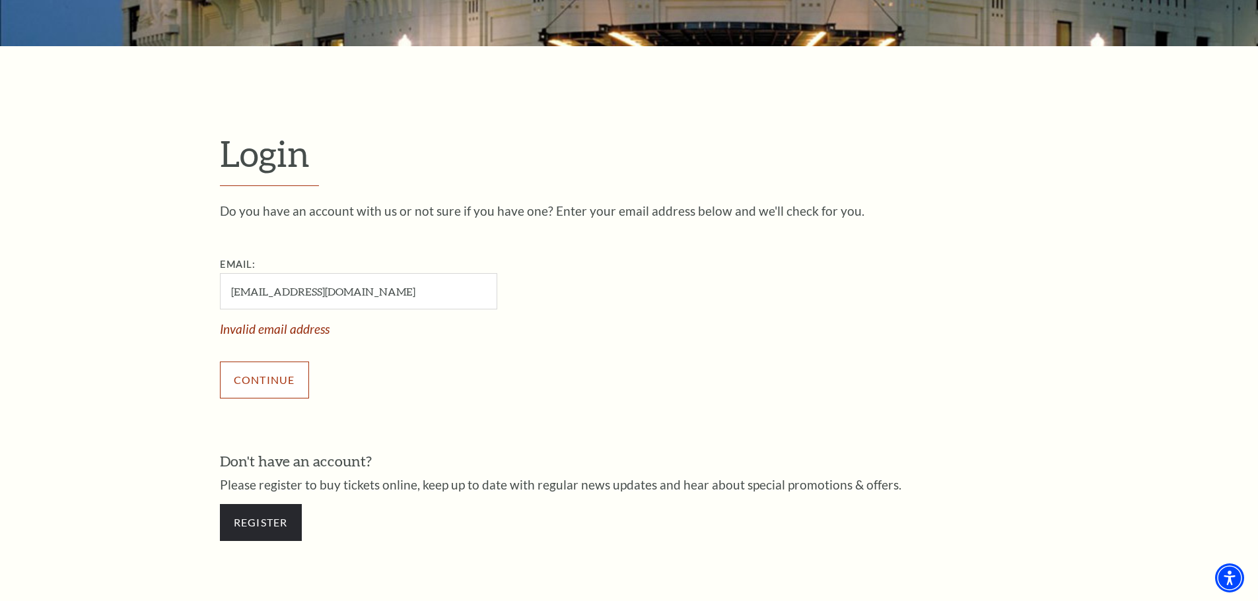
click at [270, 380] on input "Continue" at bounding box center [264, 380] width 89 height 37
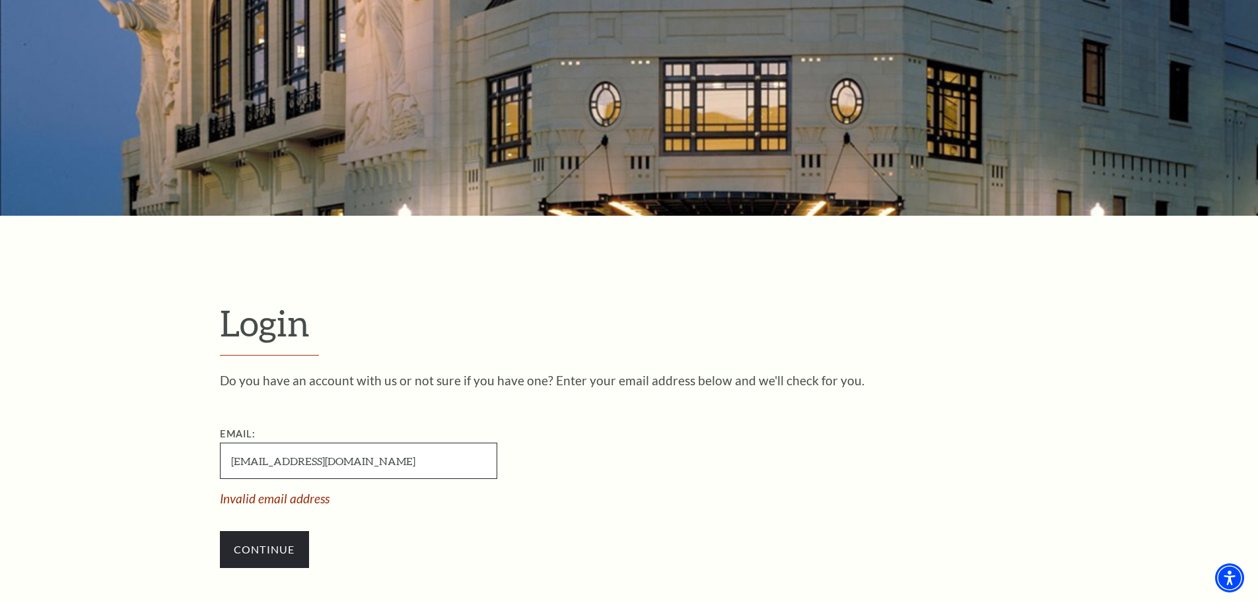
scroll to position [0, 0]
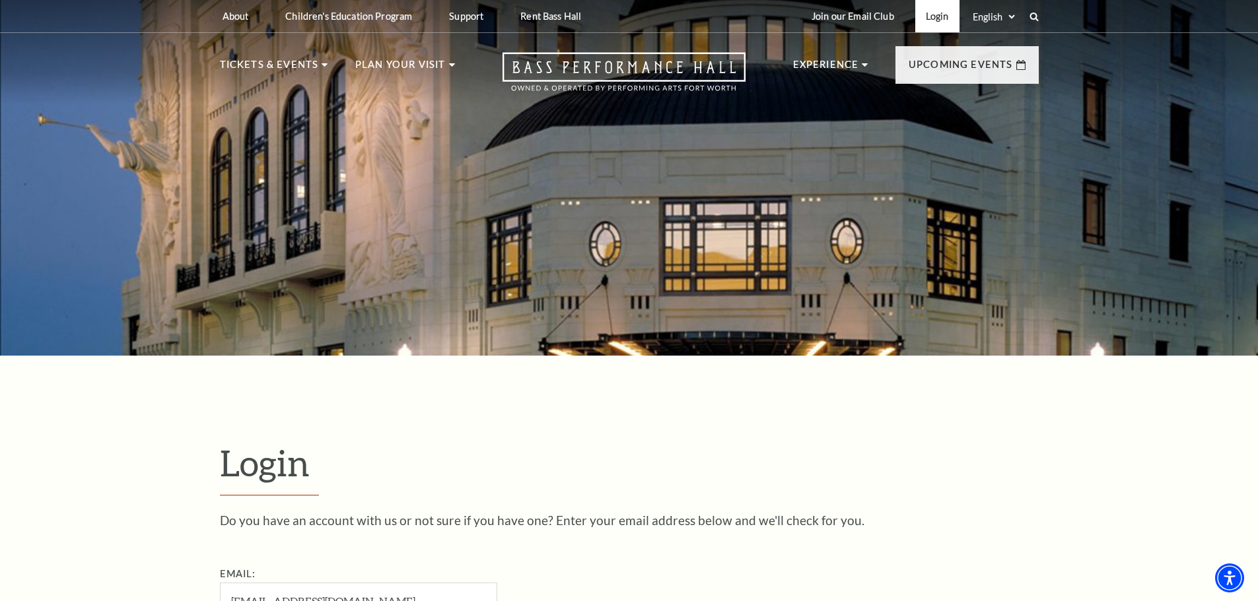
click at [941, 21] on link "Login" at bounding box center [937, 16] width 44 height 32
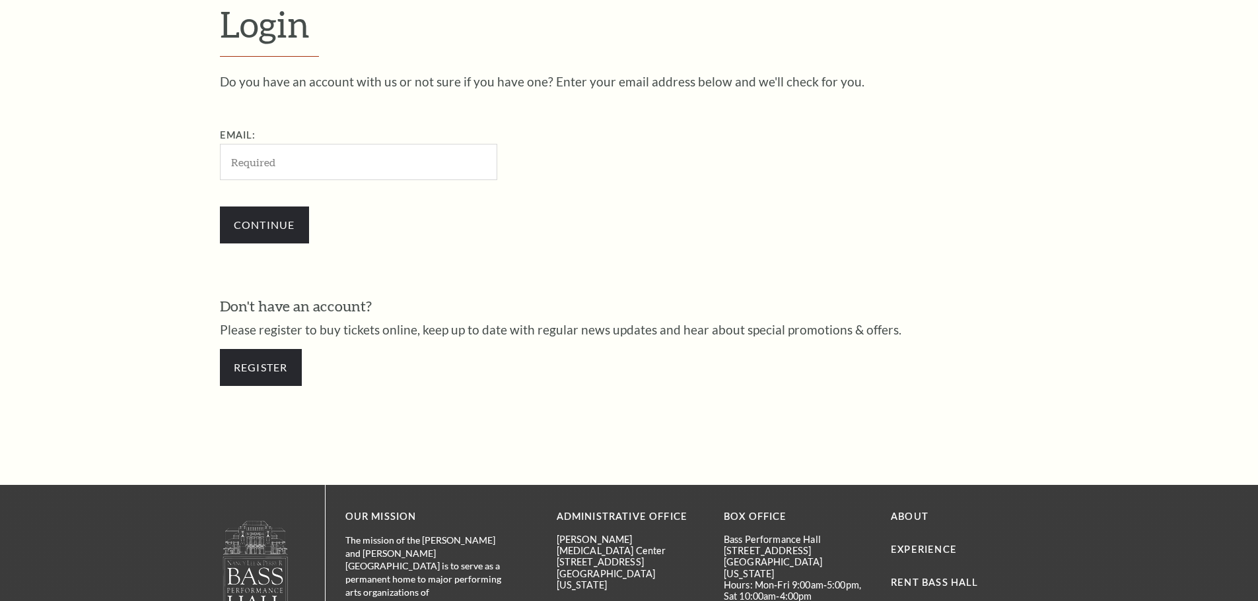
scroll to position [442, 0]
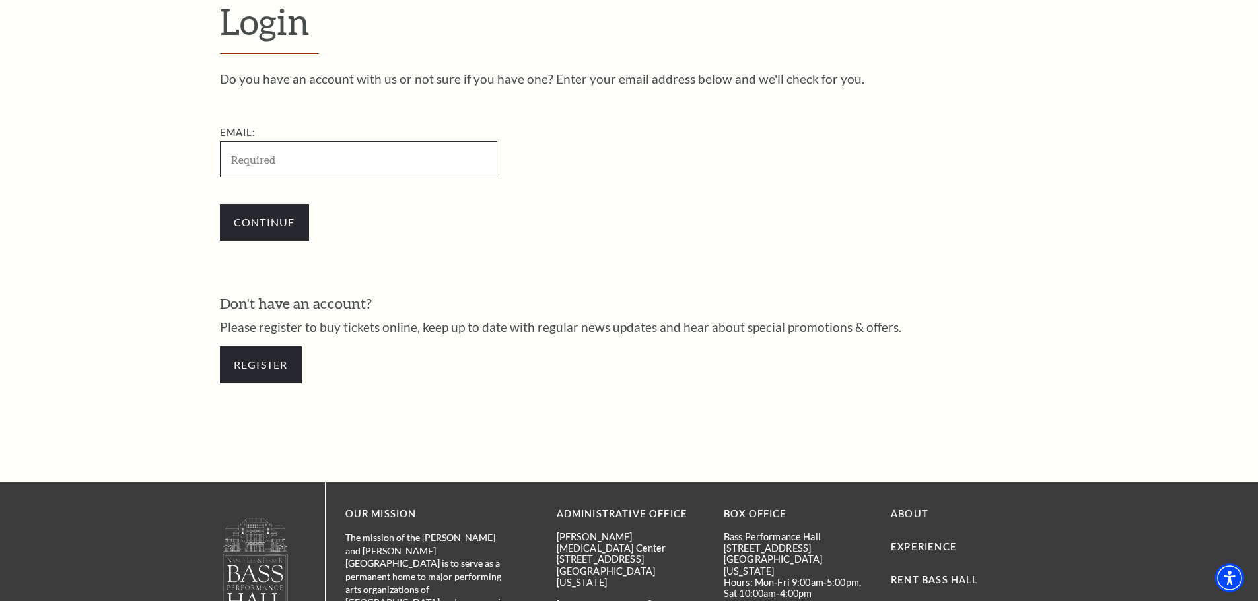
click at [342, 167] on input "Email:" at bounding box center [358, 159] width 277 height 36
paste input "[EMAIL_ADDRESS][DOMAIN_NAME]"
type input "[EMAIL_ADDRESS][DOMAIN_NAME]"
click at [254, 225] on input "Continue" at bounding box center [264, 222] width 89 height 37
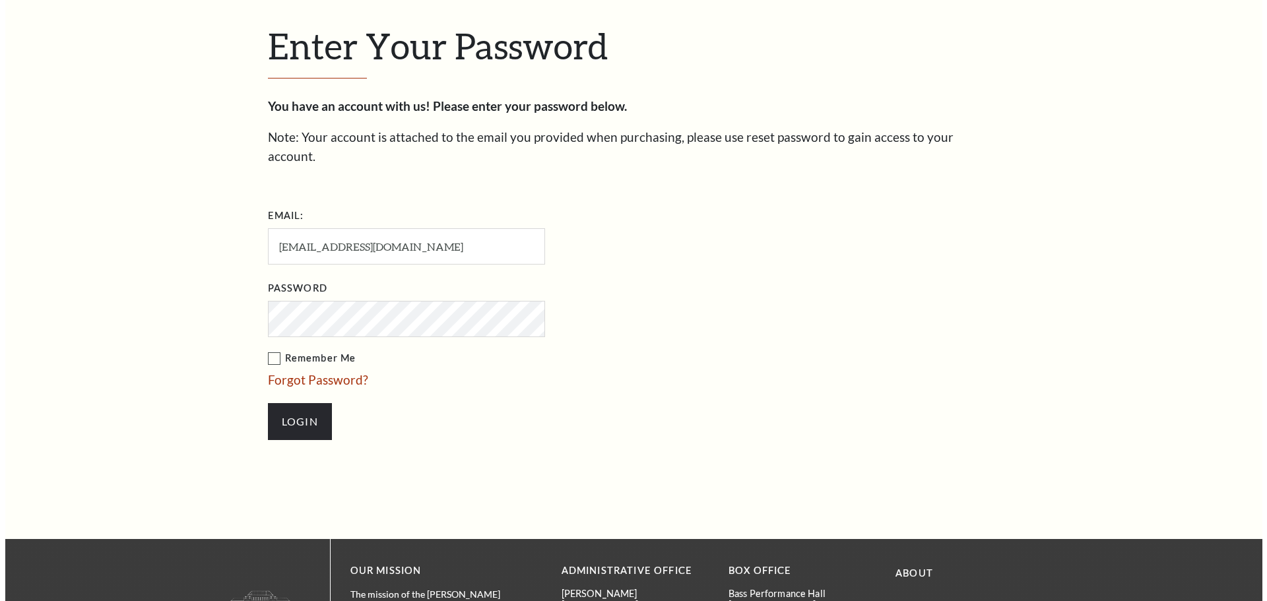
scroll to position [454, 0]
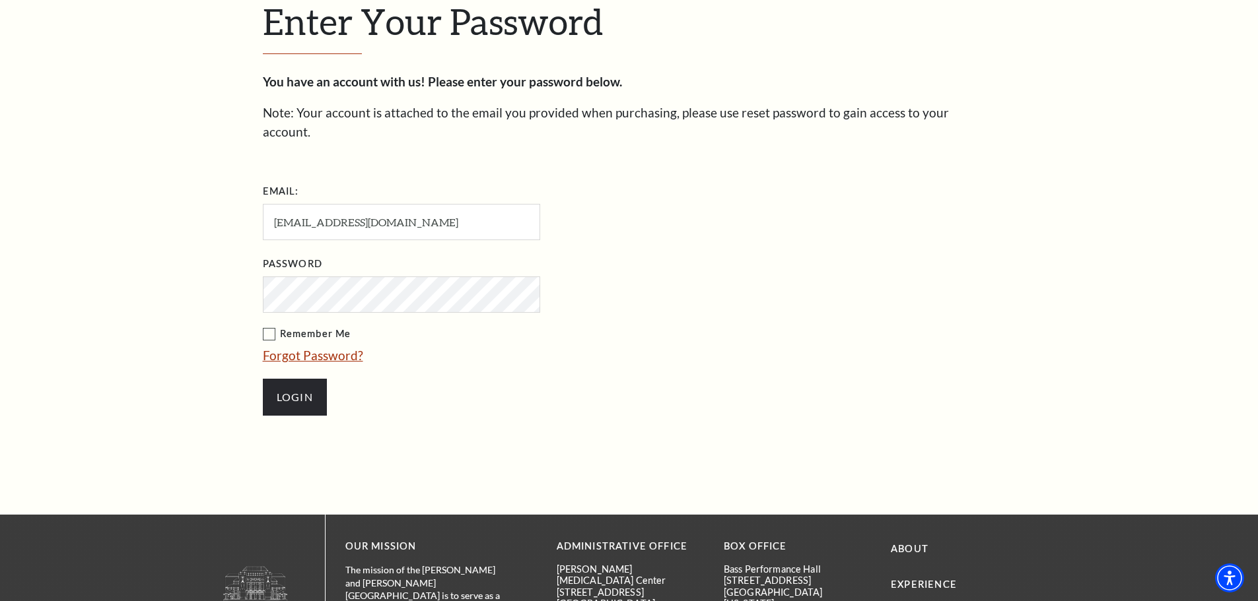
click at [323, 348] on link "Forgot Password?" at bounding box center [313, 355] width 100 height 15
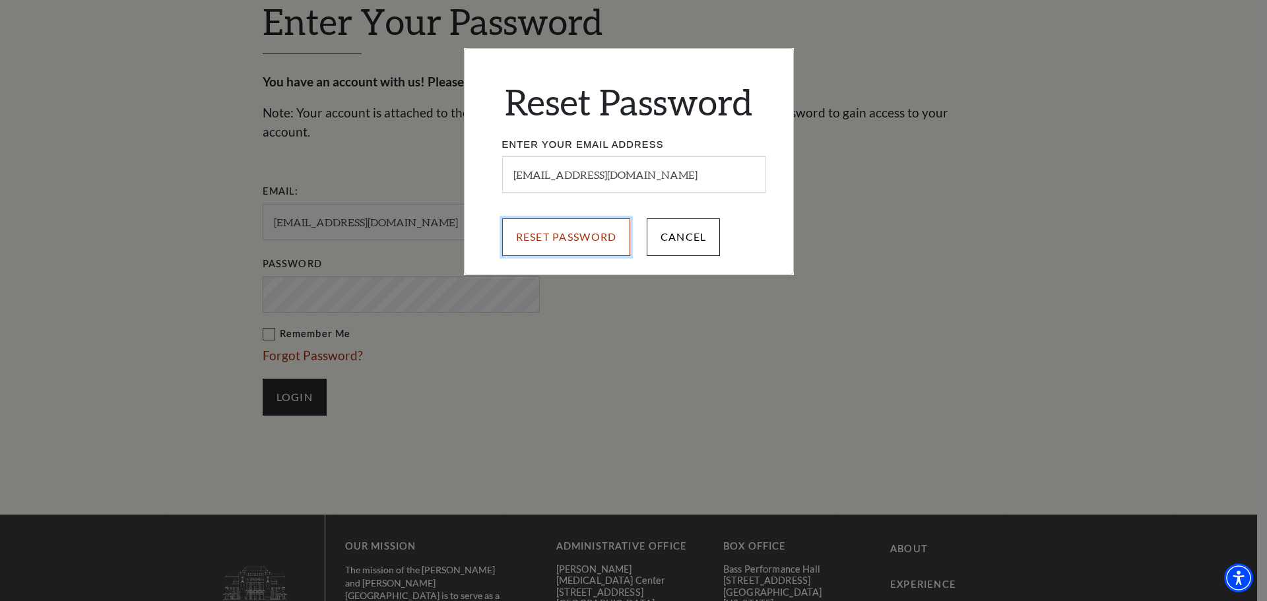
click at [576, 251] on input "Reset Password" at bounding box center [566, 236] width 129 height 37
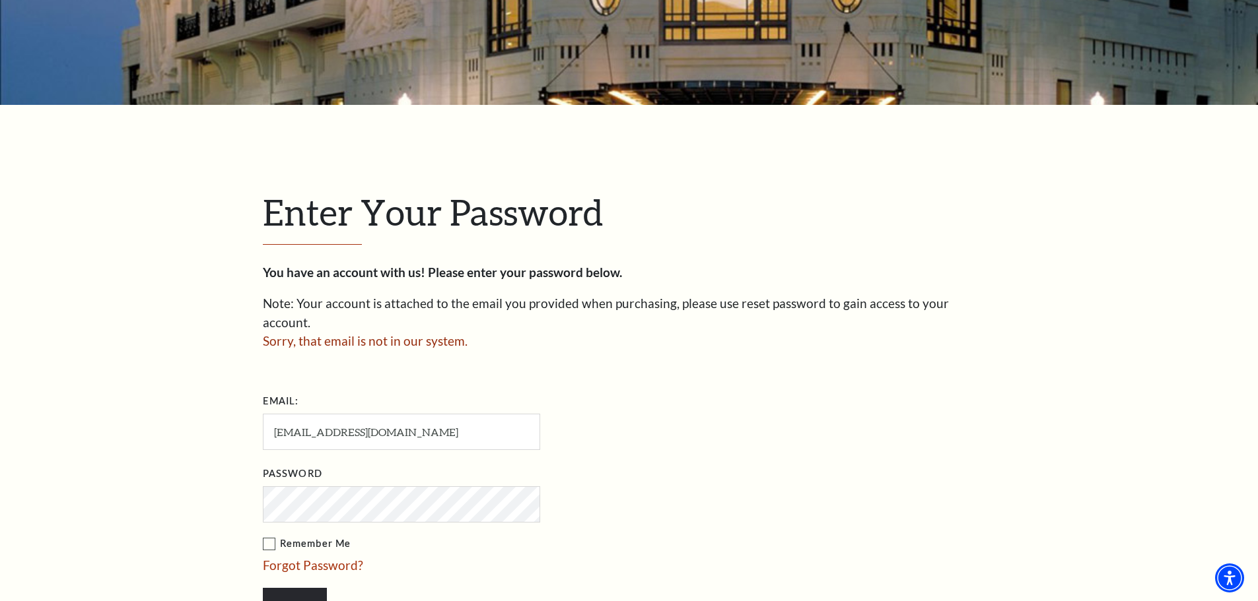
scroll to position [264, 0]
